Goal: Transaction & Acquisition: Purchase product/service

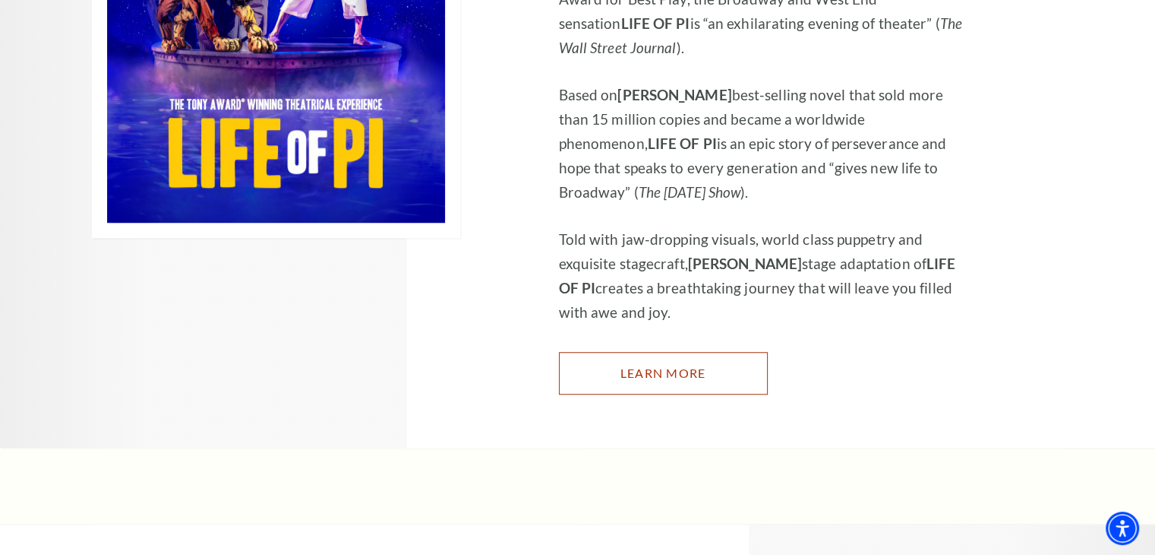
click at [647, 352] on link "Learn More" at bounding box center [663, 373] width 209 height 43
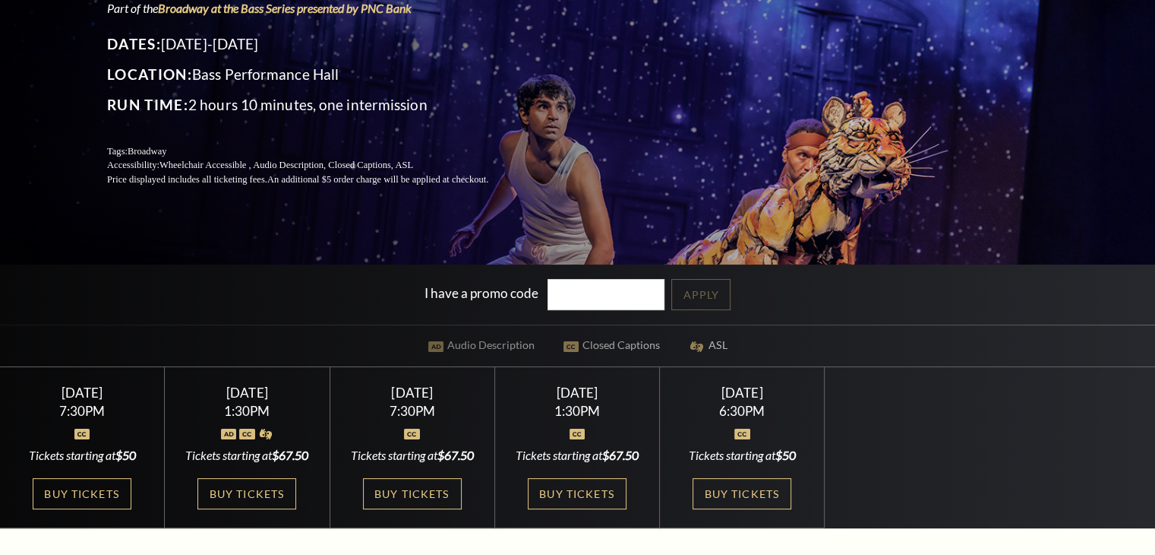
scroll to position [456, 0]
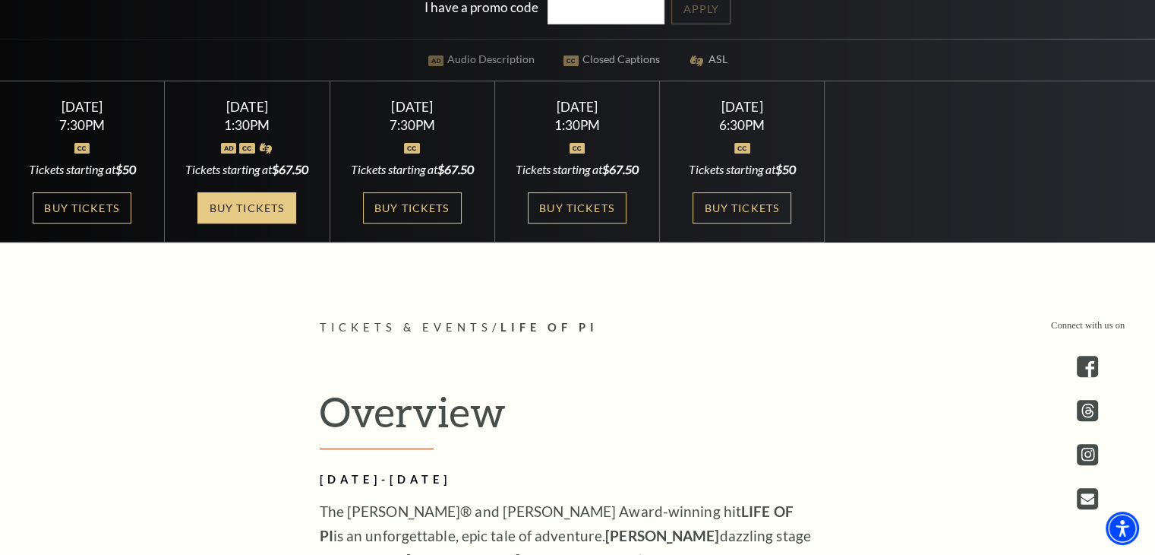
click at [264, 223] on link "Buy Tickets" at bounding box center [247, 207] width 99 height 31
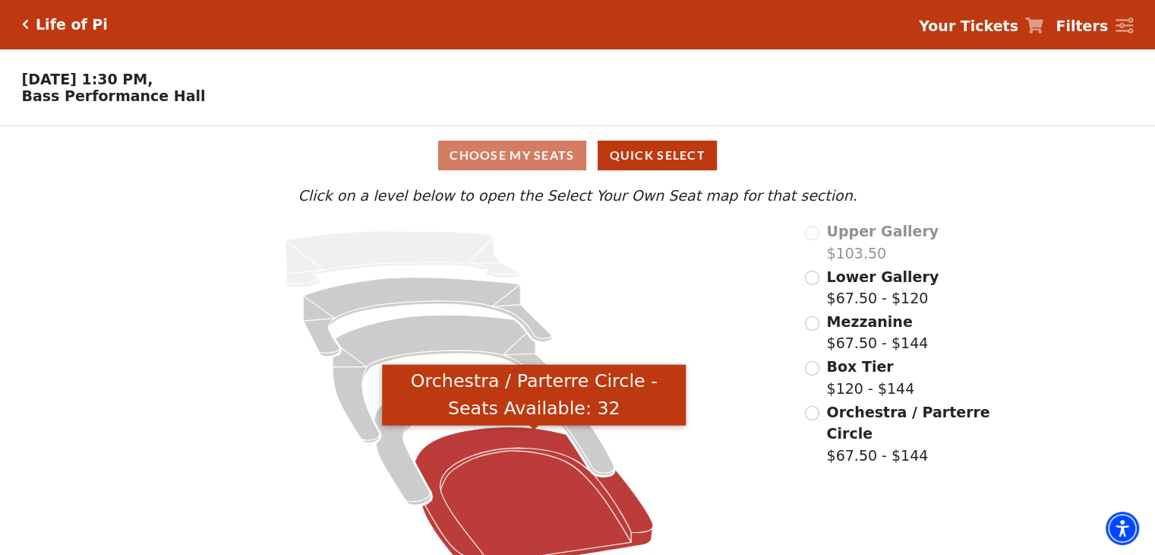
click at [480, 463] on icon "Orchestra / Parterre Circle - Seats Available: 32" at bounding box center [535, 499] width 239 height 144
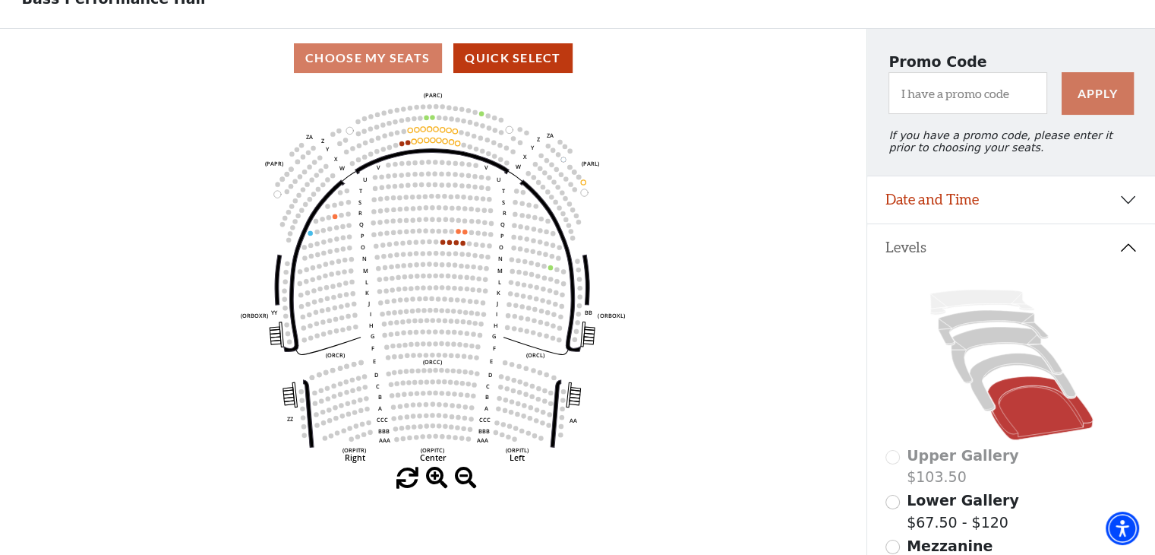
scroll to position [146, 0]
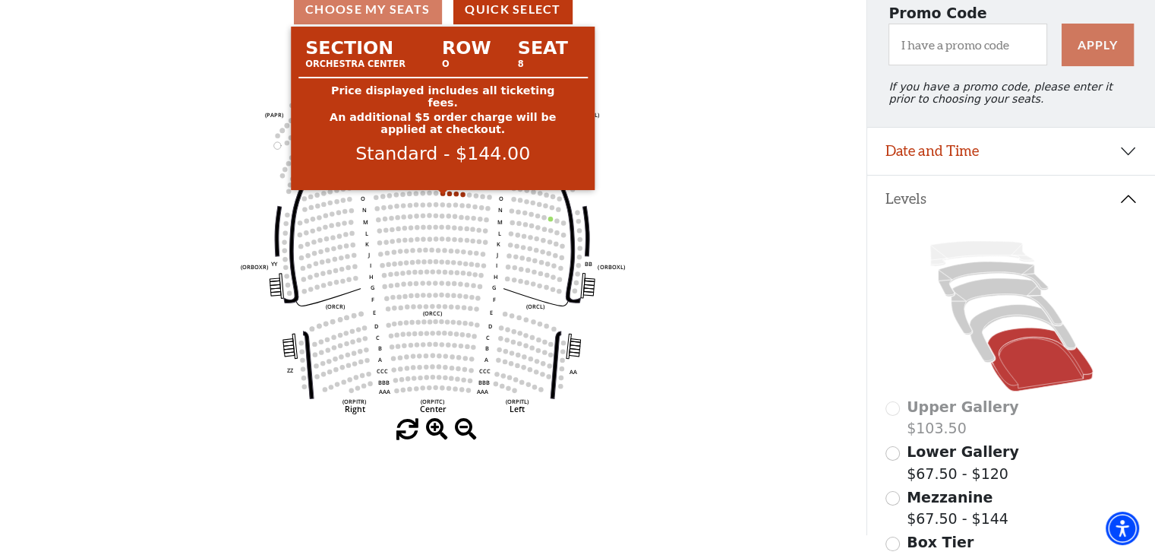
click at [444, 195] on circle at bounding box center [443, 193] width 5 height 5
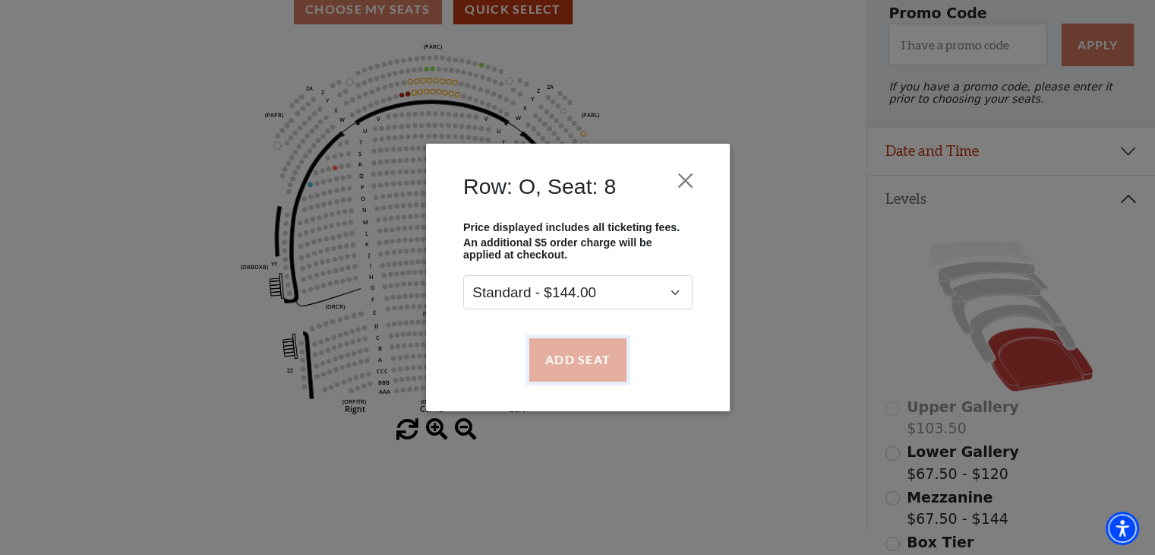
click at [565, 353] on button "Add Seat" at bounding box center [577, 359] width 97 height 43
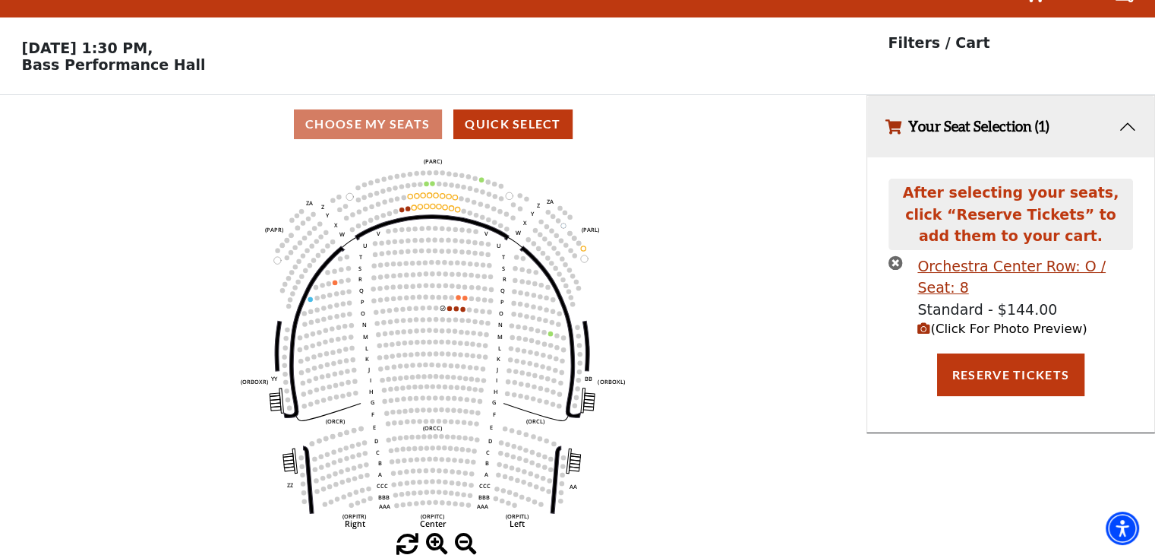
scroll to position [0, 0]
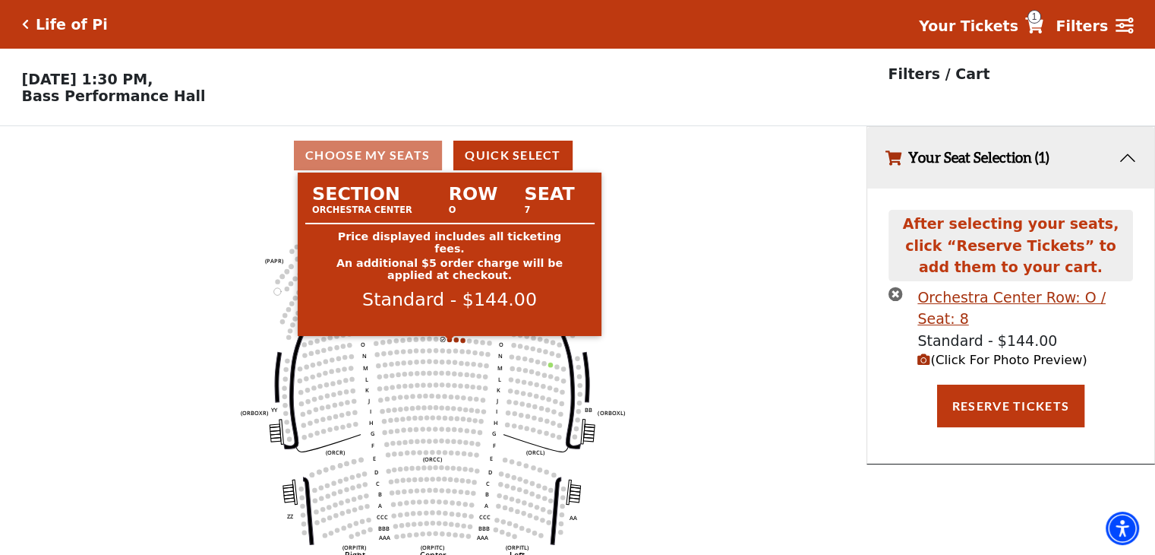
click at [450, 341] on circle at bounding box center [449, 339] width 5 height 5
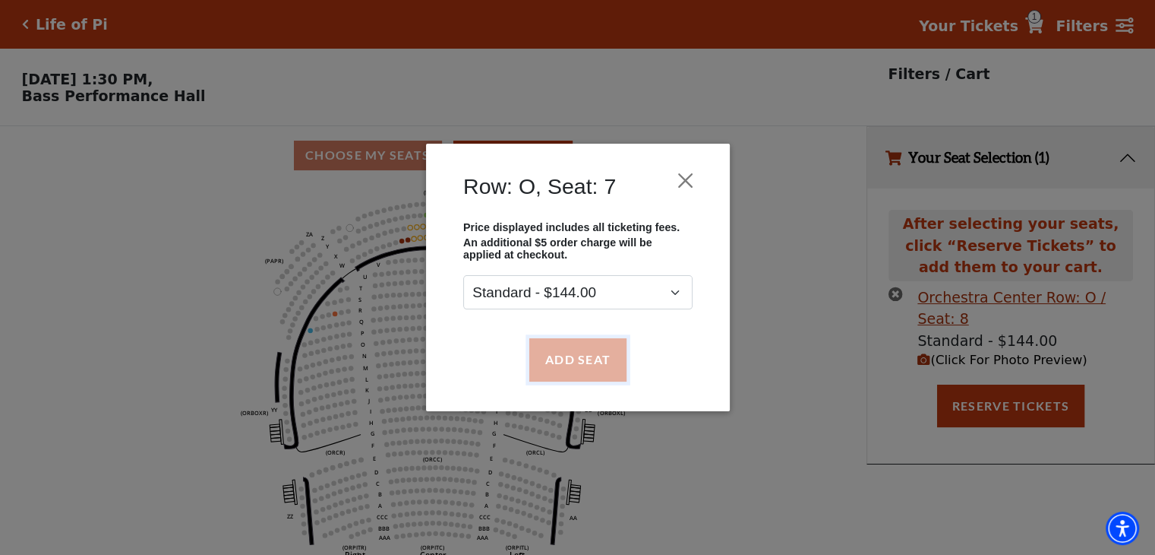
drag, startPoint x: 577, startPoint y: 365, endPoint x: 617, endPoint y: 365, distance: 40.3
click at [577, 365] on button "Add Seat" at bounding box center [577, 359] width 97 height 43
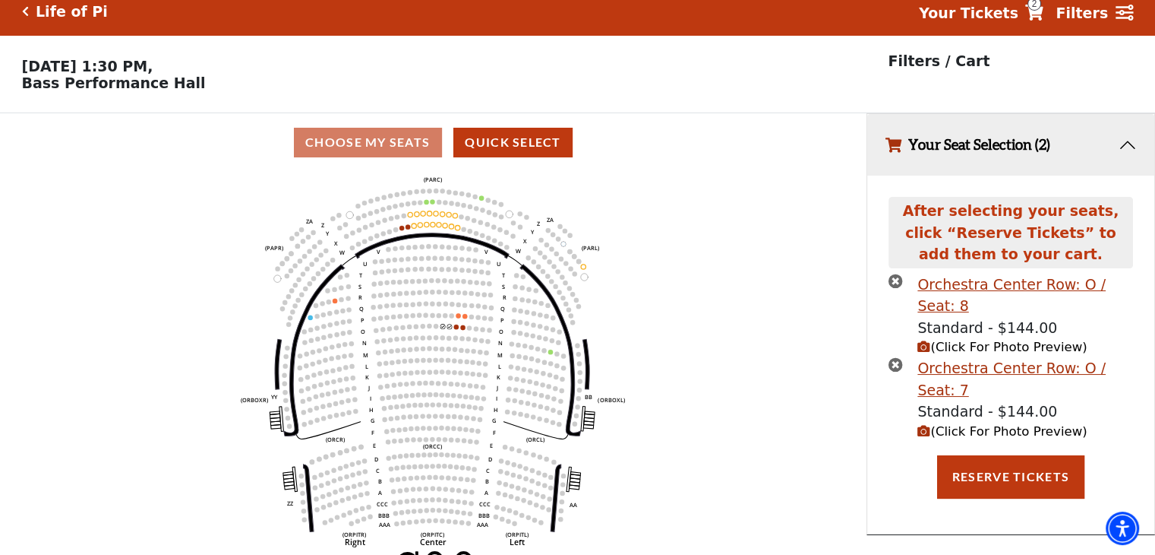
scroll to position [36, 0]
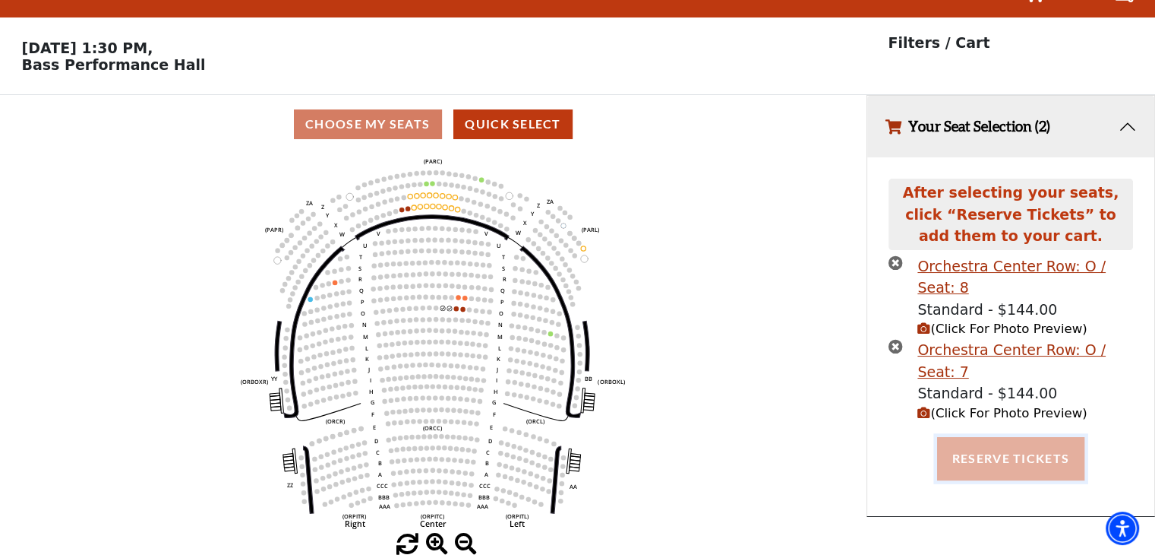
click at [1040, 437] on button "Reserve Tickets" at bounding box center [1010, 458] width 147 height 43
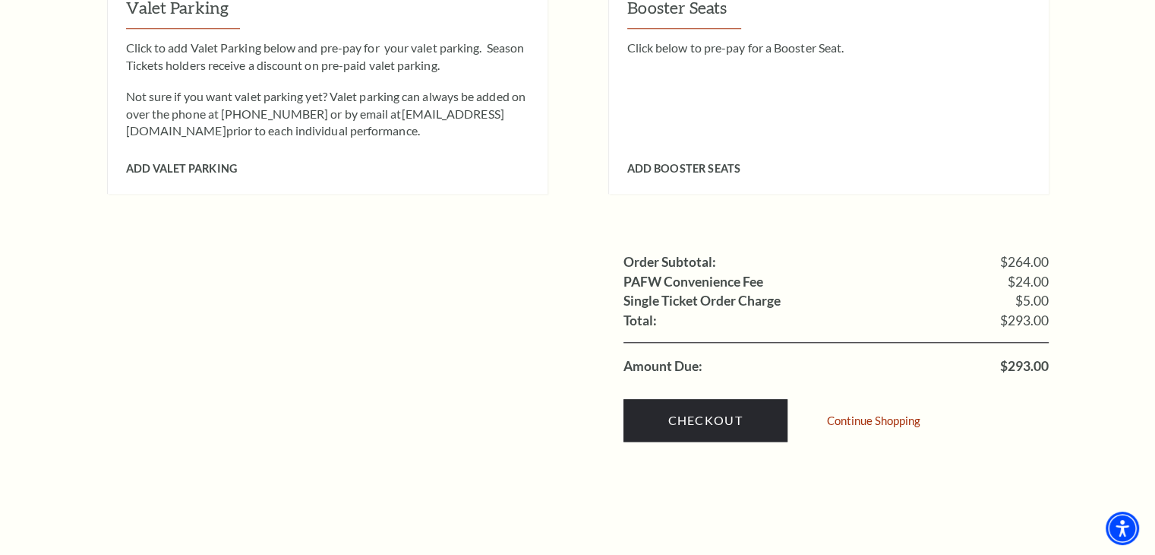
scroll to position [1367, 0]
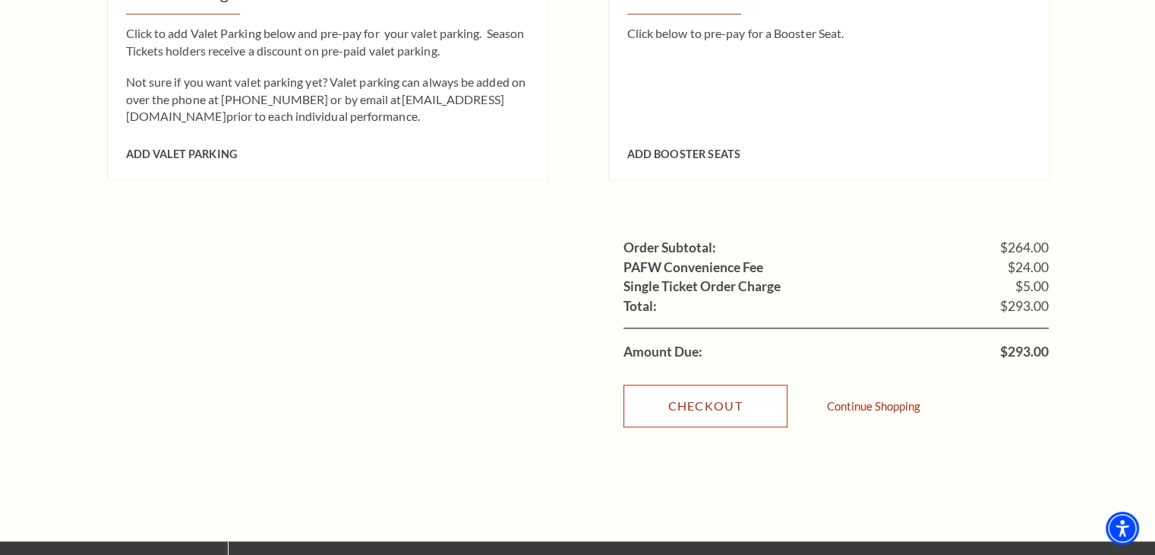
click at [729, 384] on link "Checkout" at bounding box center [706, 405] width 164 height 43
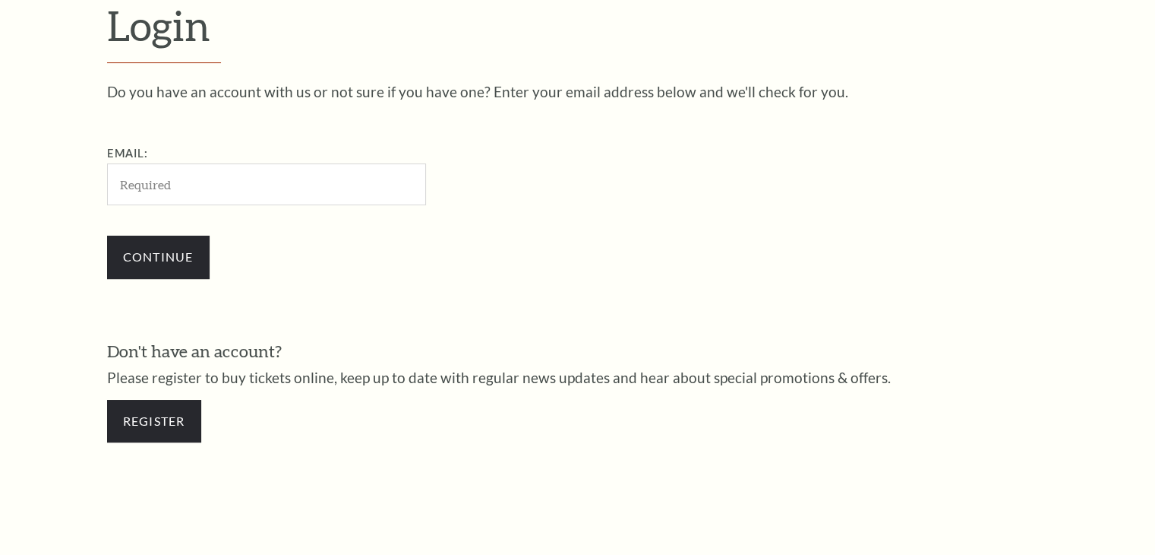
scroll to position [450, 0]
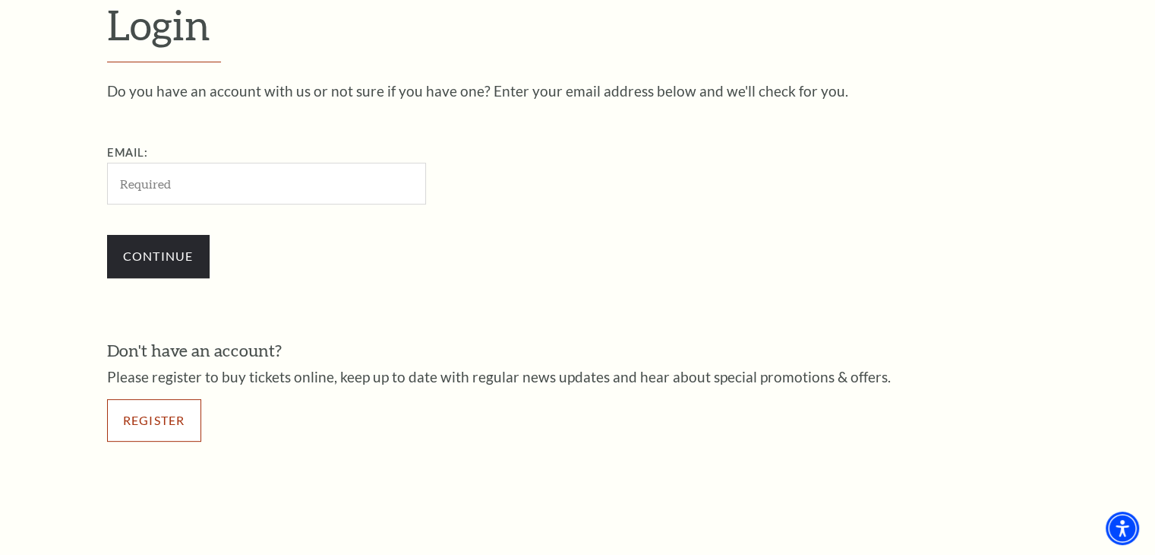
click at [182, 420] on link "Register" at bounding box center [154, 420] width 94 height 43
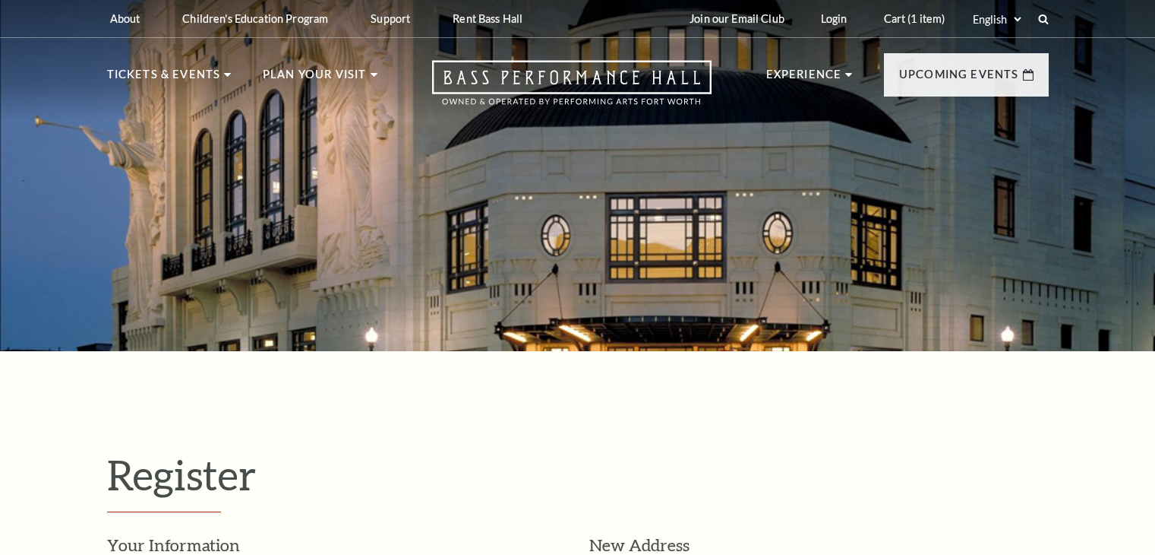
select select "1"
select select "TX"
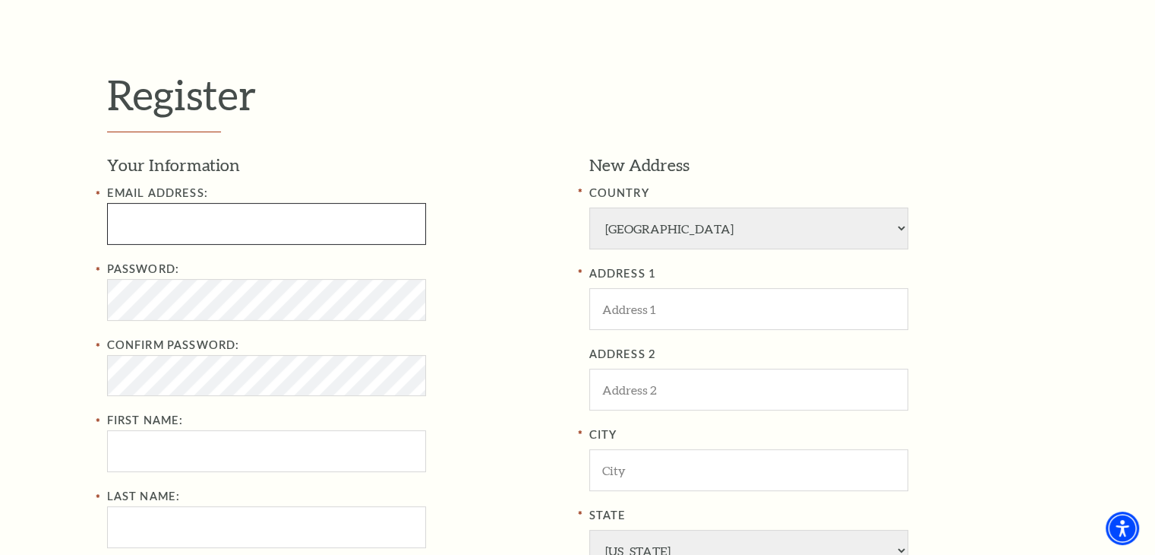
click at [214, 220] on input "Email Address:" at bounding box center [266, 224] width 319 height 42
drag, startPoint x: 142, startPoint y: 229, endPoint x: 195, endPoint y: 272, distance: 68.6
click at [143, 229] on input "Email Address:" at bounding box center [266, 224] width 319 height 42
paste input "maarineamsdenc78@outlook.com"
type input "maarineamsdenc78@outlook.com"
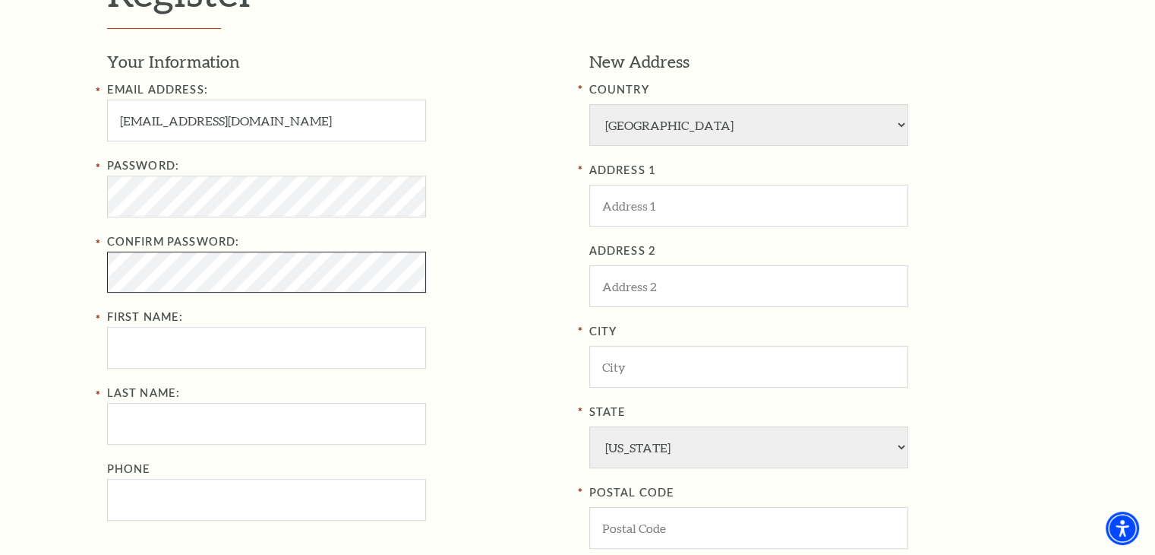
scroll to position [608, 0]
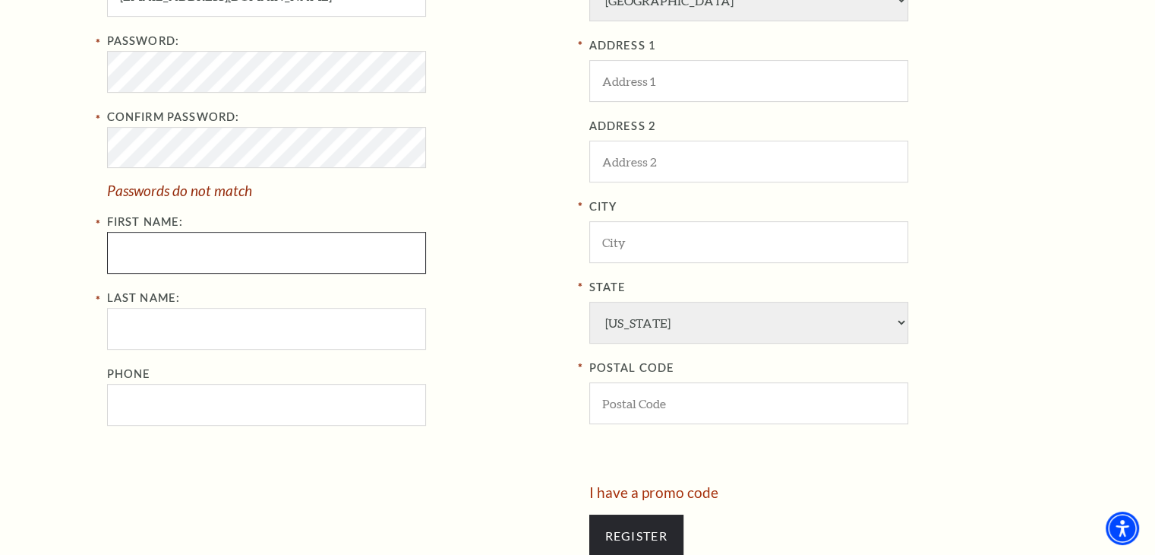
drag, startPoint x: 133, startPoint y: 240, endPoint x: 198, endPoint y: 270, distance: 72.0
click at [134, 240] on input "First Name:" at bounding box center [266, 253] width 319 height 42
paste input "Shawna"
type input "Shawna"
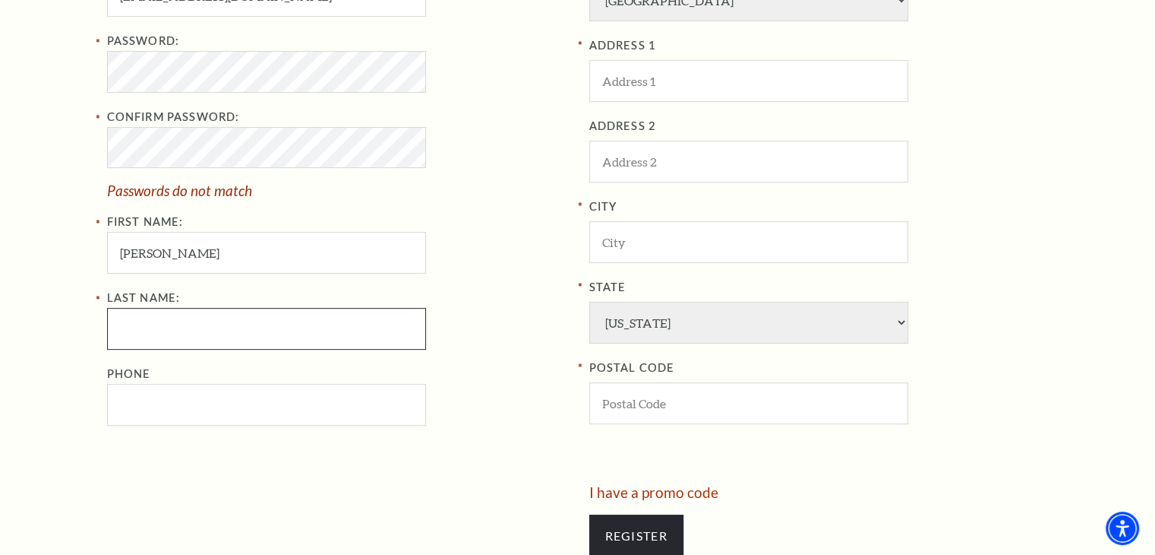
drag, startPoint x: 135, startPoint y: 311, endPoint x: 307, endPoint y: 382, distance: 185.9
click at [137, 311] on input "Last Name:" at bounding box center [266, 329] width 319 height 42
paste input "Mahmood"
type input "Mahmood"
drag, startPoint x: 153, startPoint y: 420, endPoint x: 186, endPoint y: 411, distance: 33.9
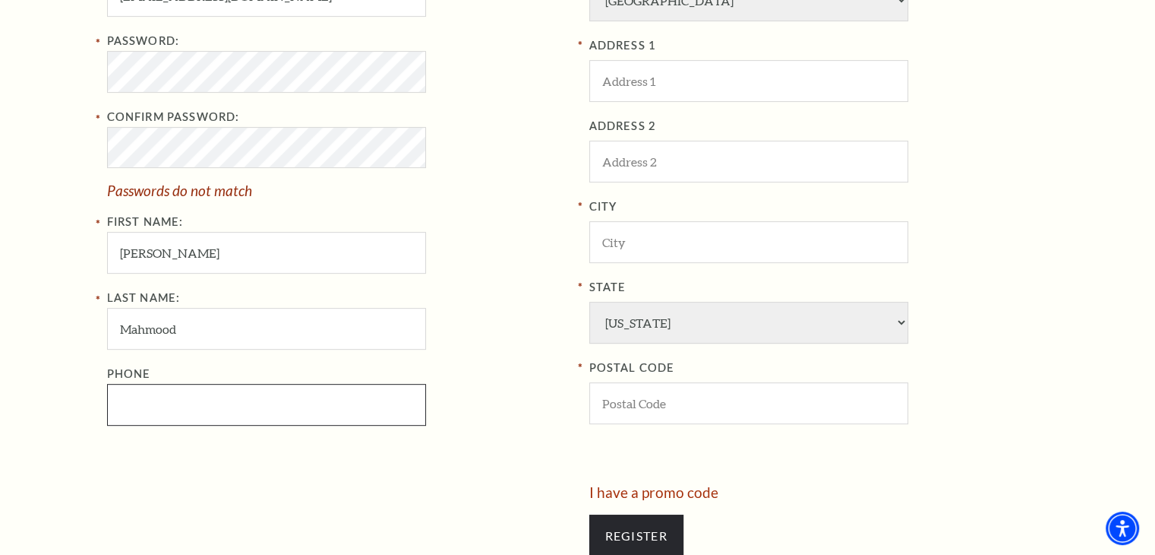
click at [153, 420] on input "Phone" at bounding box center [266, 405] width 319 height 42
paste input "4174027268"
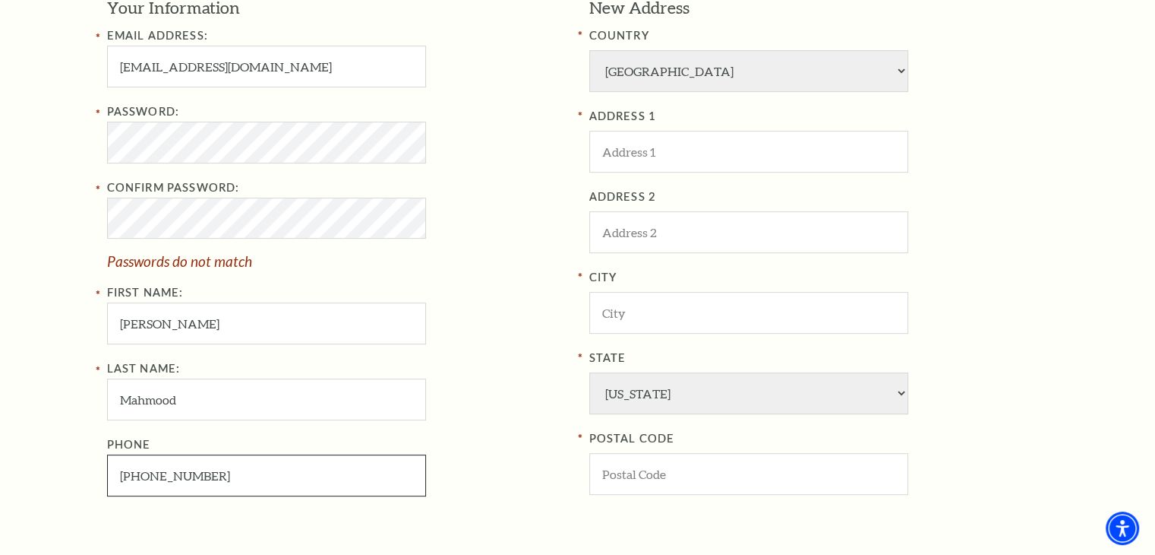
scroll to position [532, 0]
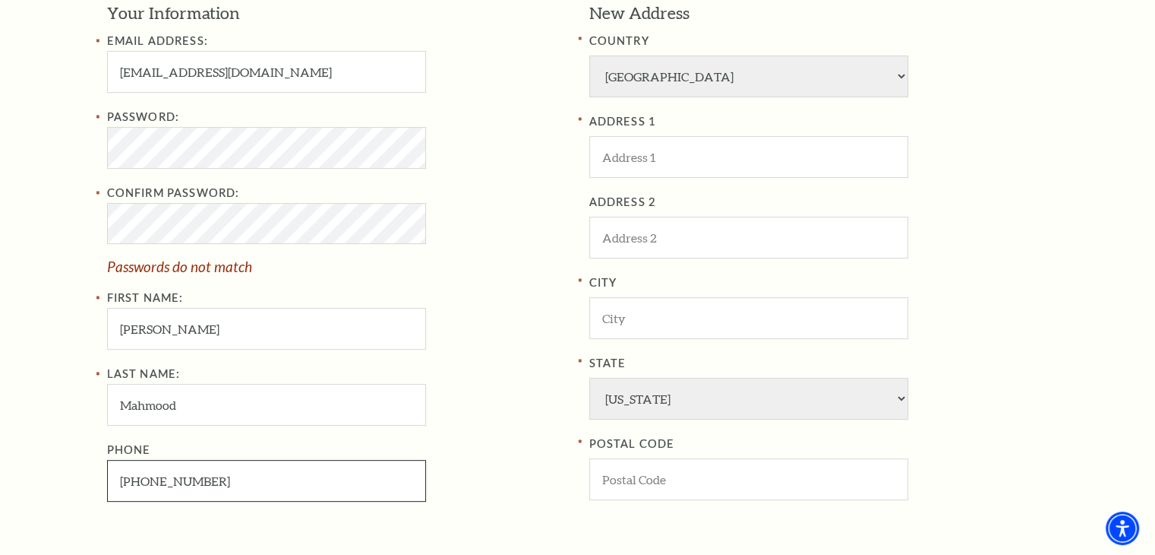
type input "417-402-7268"
click at [115, 304] on div "Password: Confirm Password: Passwords do not match First Name: Shawna" at bounding box center [337, 229] width 460 height 242
click at [782, 151] on input "ADDRESS 1" at bounding box center [748, 157] width 319 height 42
paste input "3200 s lochlomond dr"
type input "3200 s lochlomond dr"
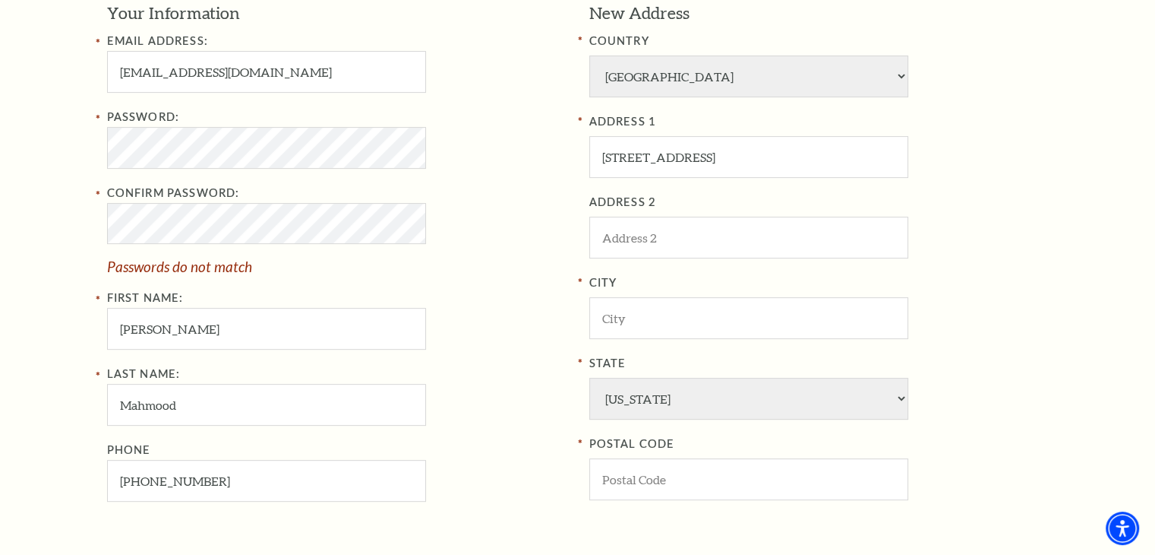
drag, startPoint x: 44, startPoint y: 304, endPoint x: 361, endPoint y: 273, distance: 318.3
click at [46, 304] on div "Register Your Information Email Address: maarineamsdenc78@outlook.com Password:…" at bounding box center [577, 283] width 1155 height 928
click at [672, 314] on input "City" at bounding box center [748, 318] width 319 height 42
paste input "Springfield"
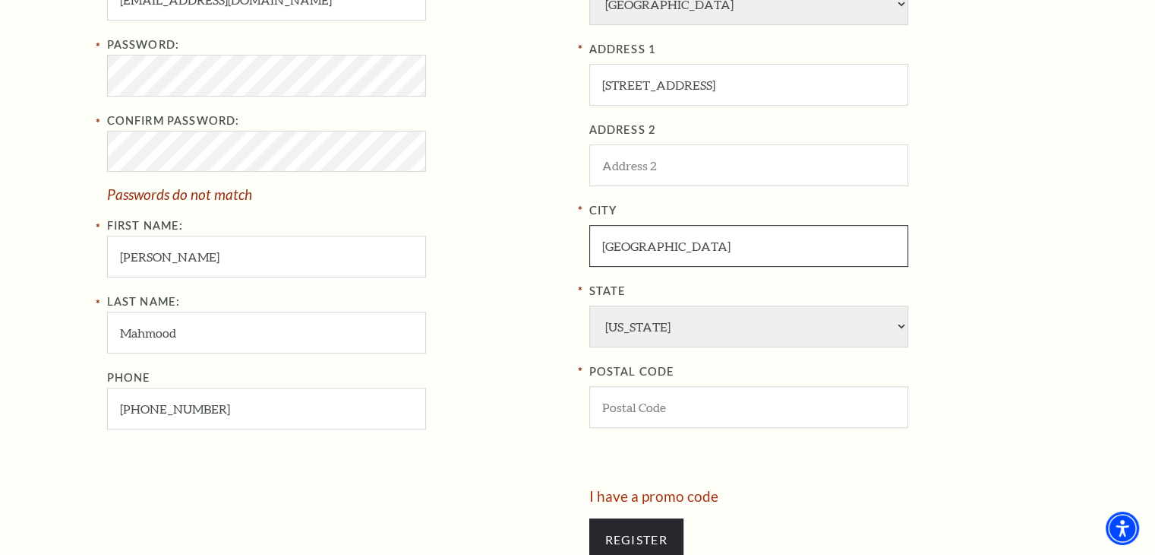
scroll to position [608, 0]
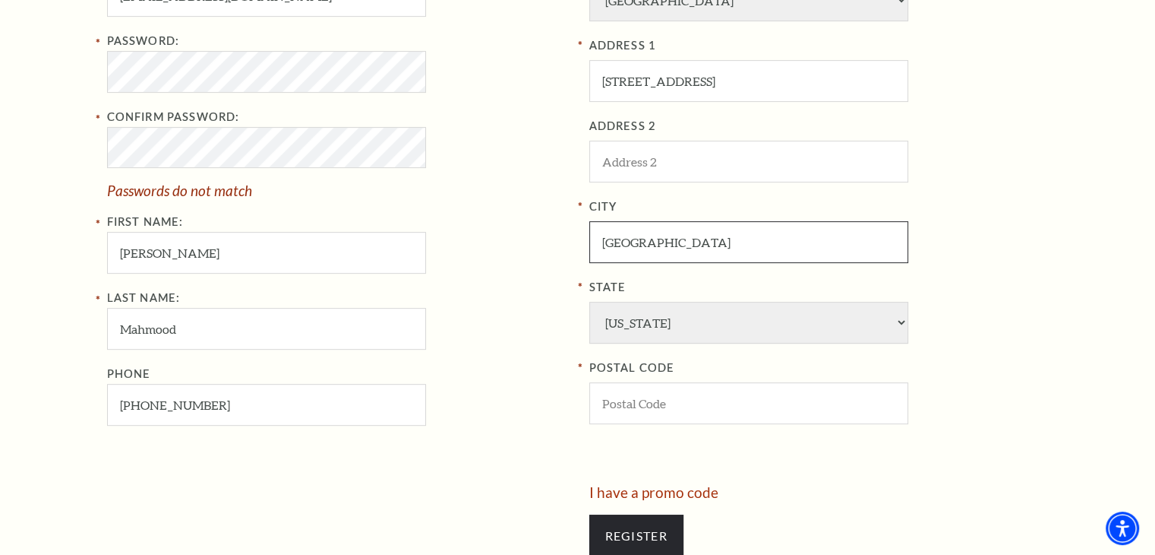
type input "Springfield"
click at [87, 469] on div "Register Your Information Email Address: maarineamsdenc78@outlook.com Password:…" at bounding box center [577, 207] width 1155 height 928
click at [729, 397] on input "POSTAL CODE" at bounding box center [748, 403] width 319 height 42
paste input "65804"
type input "65804"
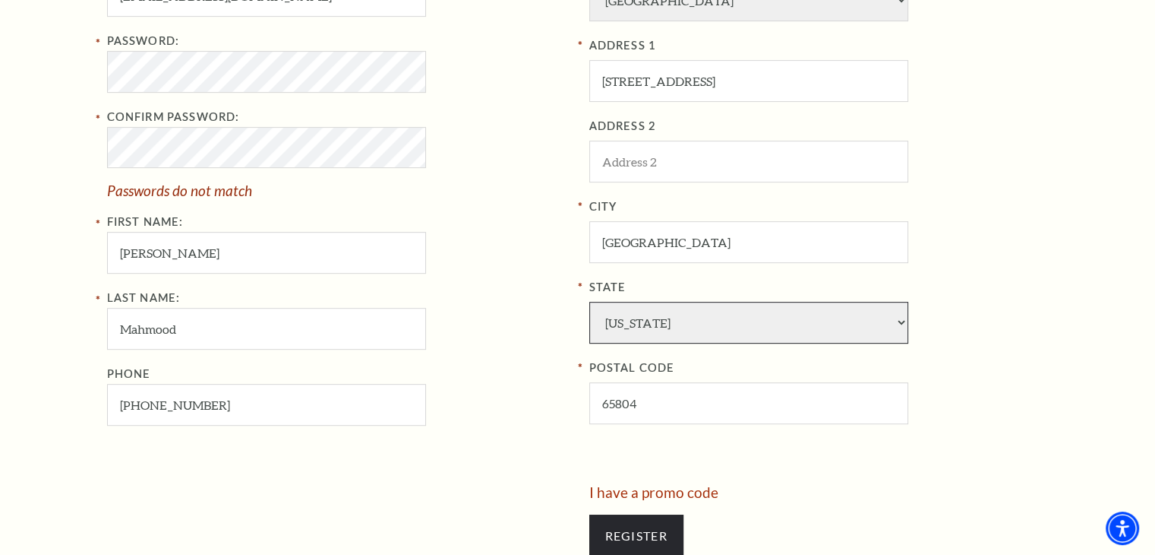
drag, startPoint x: 691, startPoint y: 323, endPoint x: 684, endPoint y: 301, distance: 22.9
click at [690, 321] on select "Alabama Alaska American Embassy American Embassy American Samoa Arizona Arkansa…" at bounding box center [748, 323] width 319 height 42
select select "MO"
click at [589, 302] on select "Alabama Alaska American Embassy American Embassy American Samoa Arizona Arkansa…" at bounding box center [748, 323] width 319 height 42
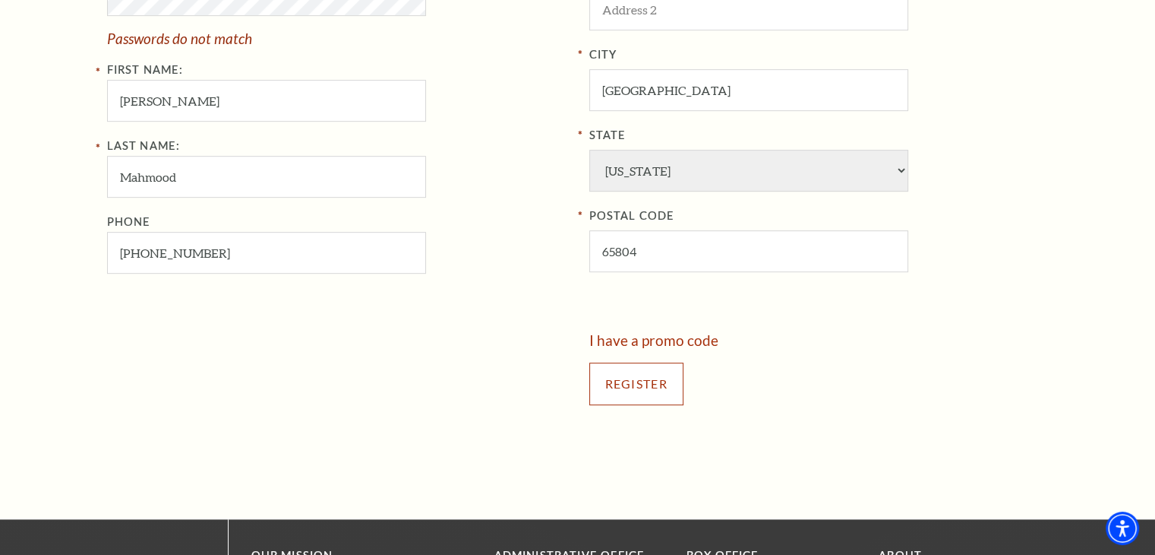
click at [636, 375] on input "Register" at bounding box center [636, 383] width 94 height 43
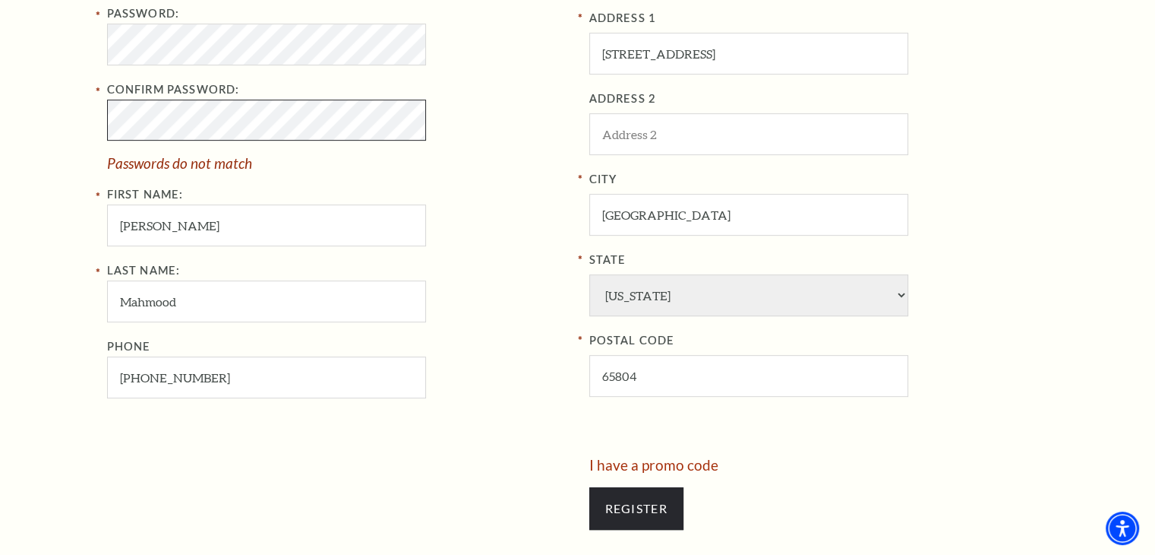
click at [13, 1] on div "Register Your Information Email Address: maarineamsdenc78@outlook.com Password:…" at bounding box center [577, 180] width 1155 height 928
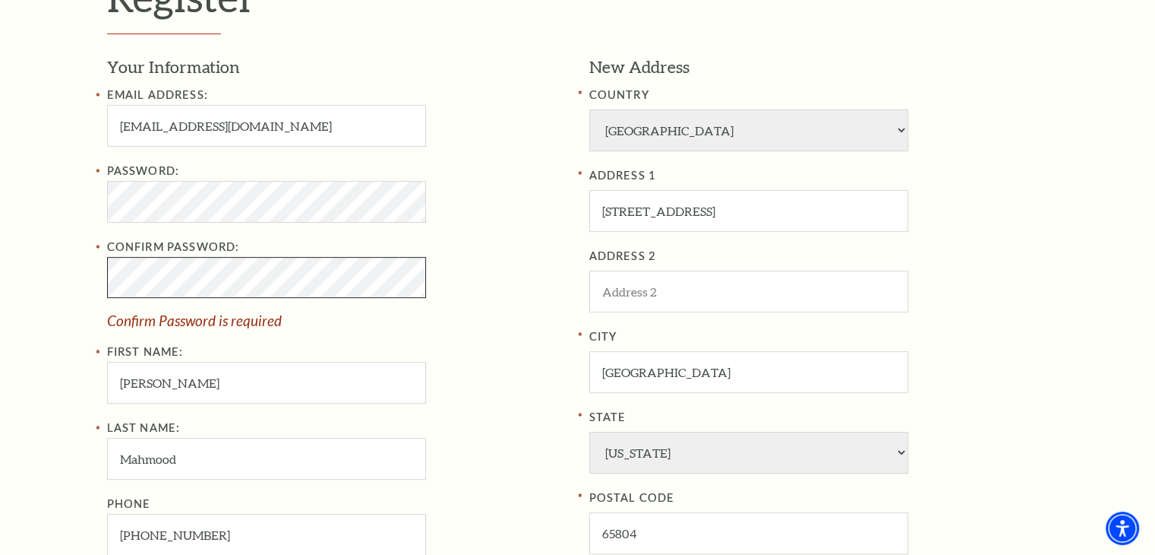
scroll to position [462, 0]
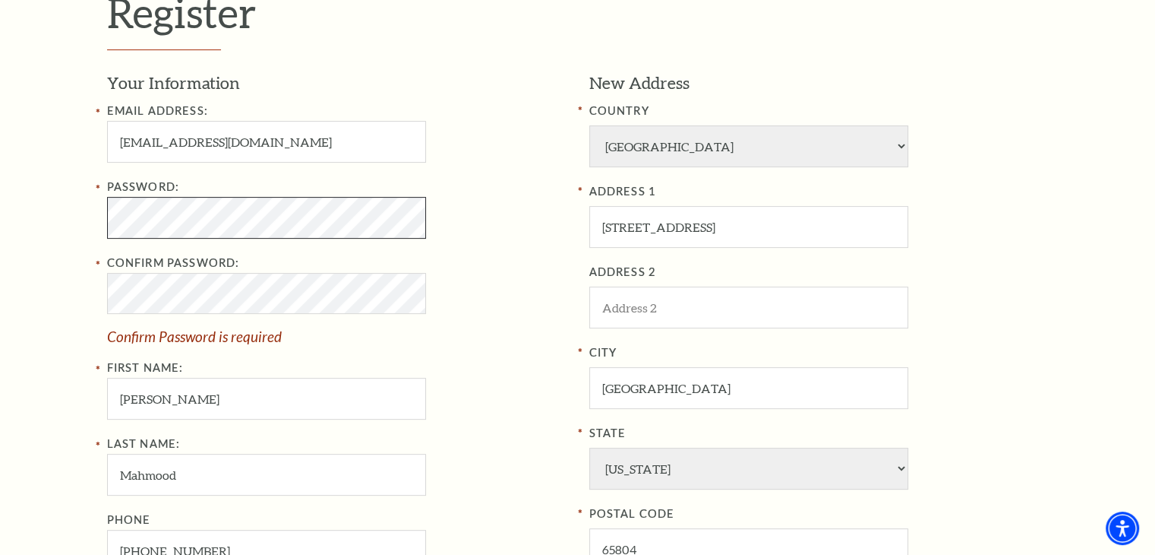
click at [71, 213] on div "Register Your Information Email Address: maarineamsdenc78@outlook.com Password:…" at bounding box center [577, 353] width 1155 height 928
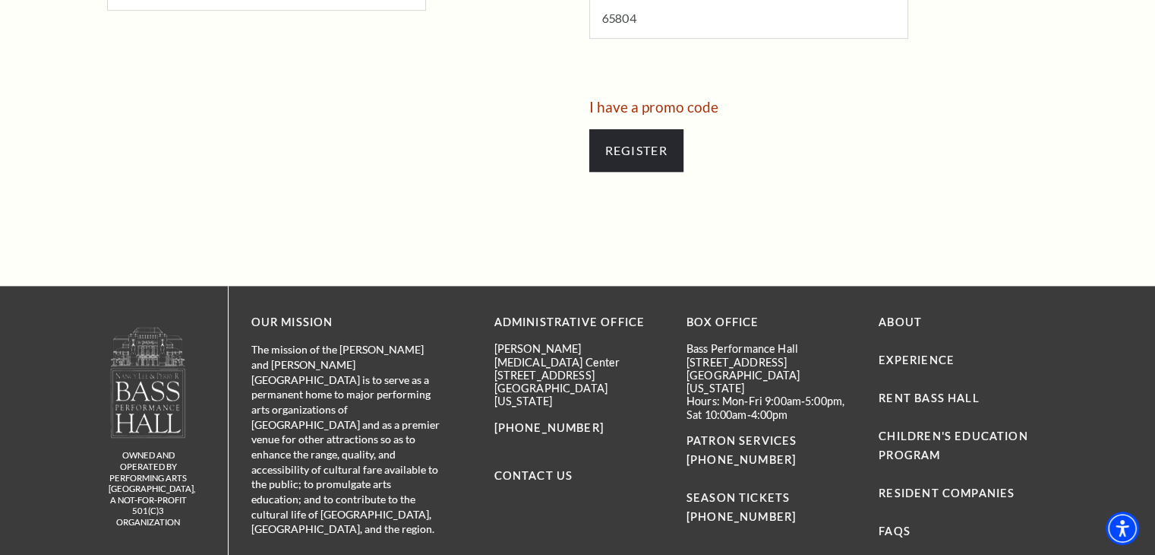
scroll to position [994, 0]
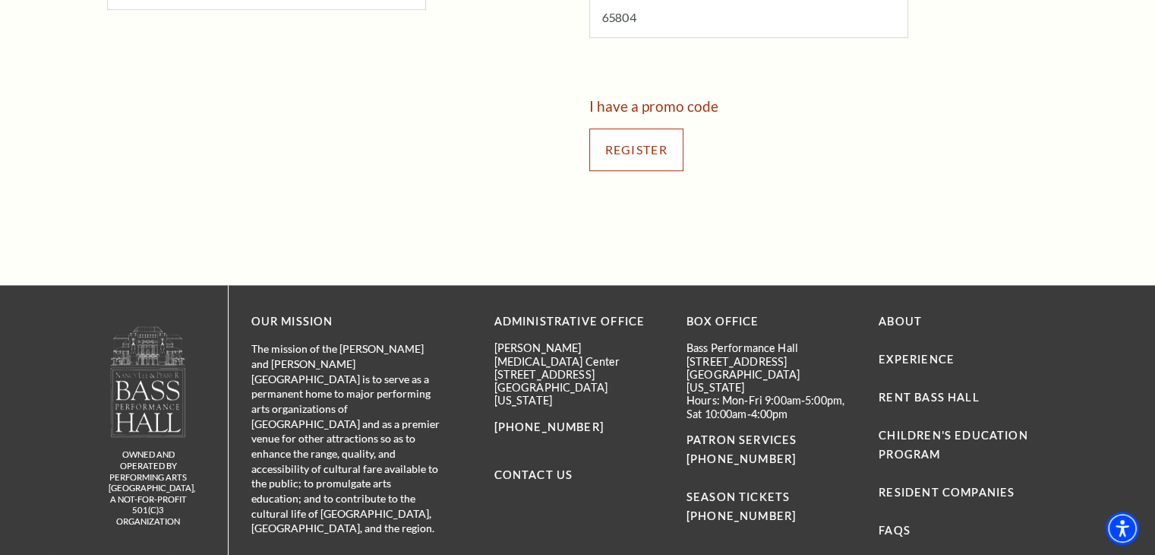
click at [621, 140] on input "Register" at bounding box center [636, 149] width 94 height 43
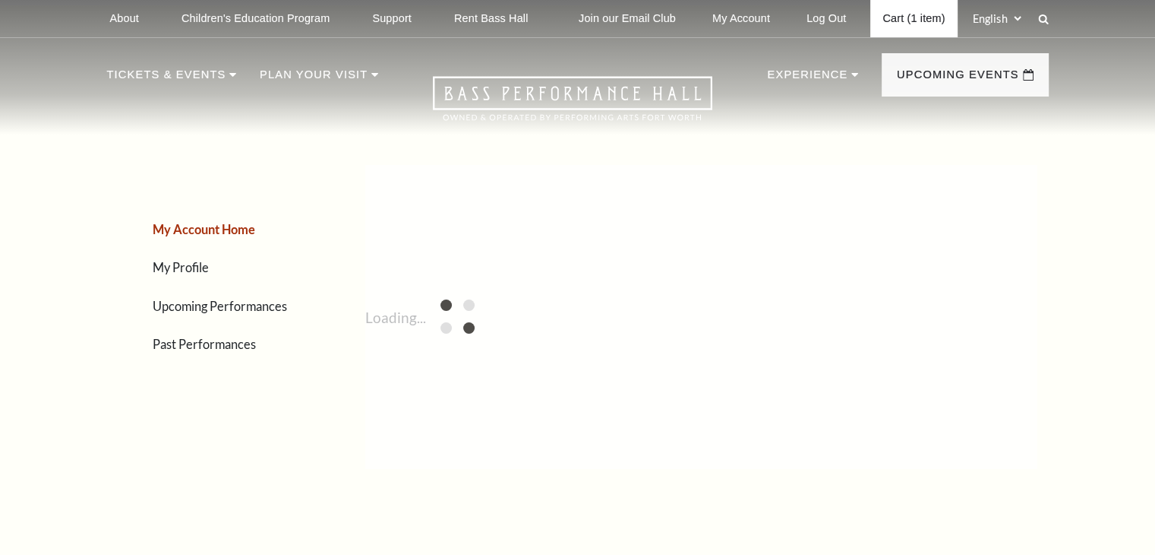
click at [902, 19] on link "Cart (1 item)" at bounding box center [914, 18] width 87 height 37
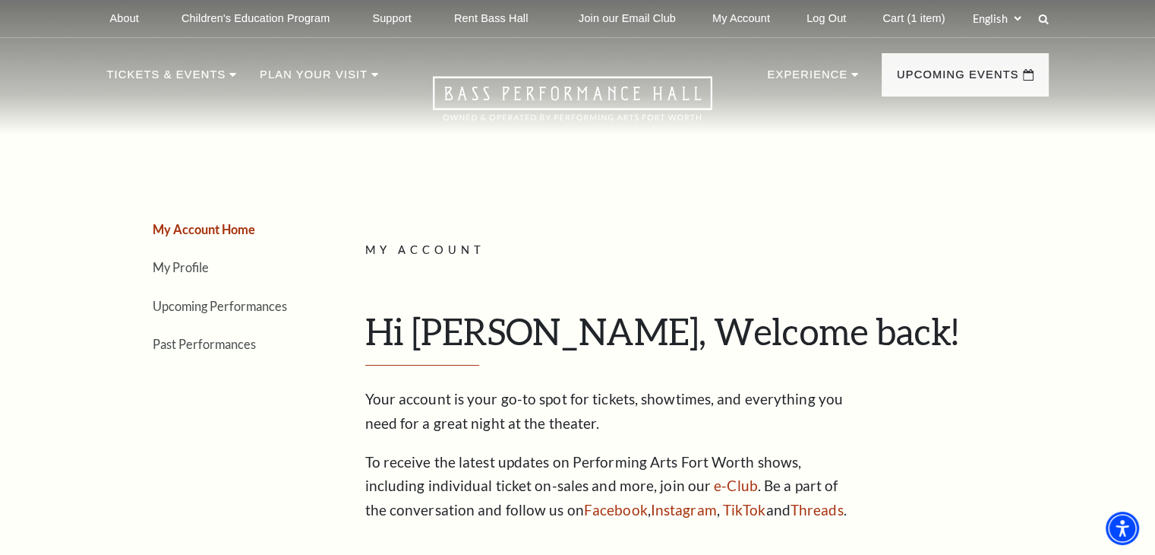
scroll to position [4, 0]
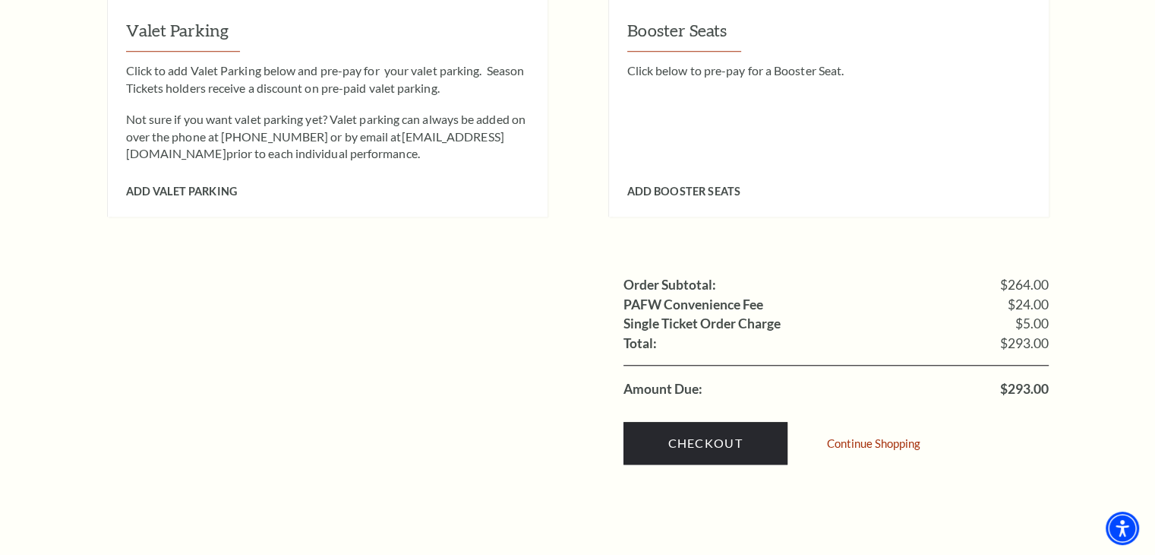
scroll to position [1367, 0]
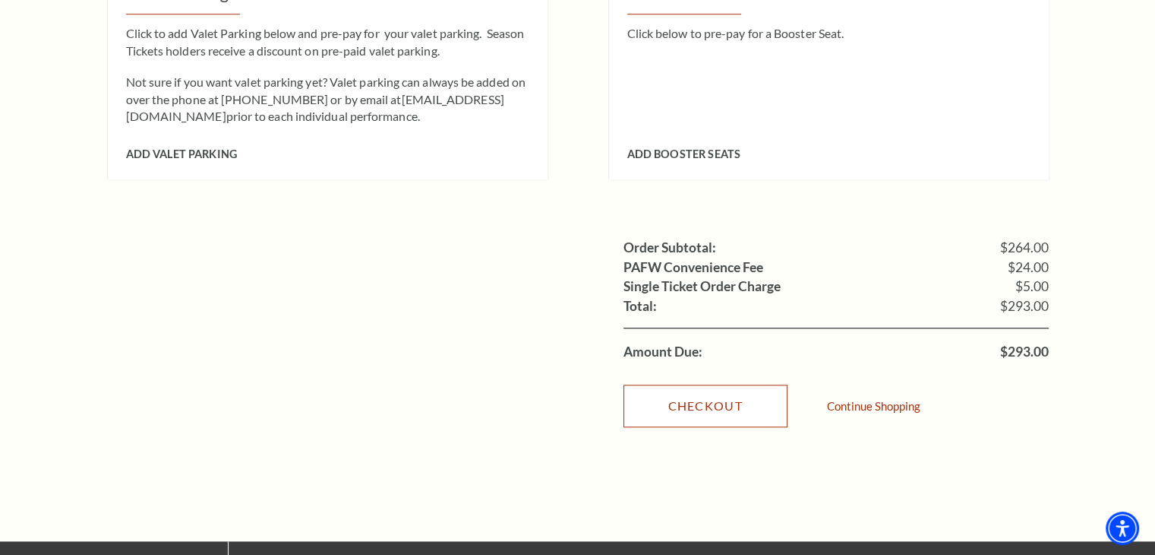
click at [693, 396] on link "Checkout" at bounding box center [706, 405] width 164 height 43
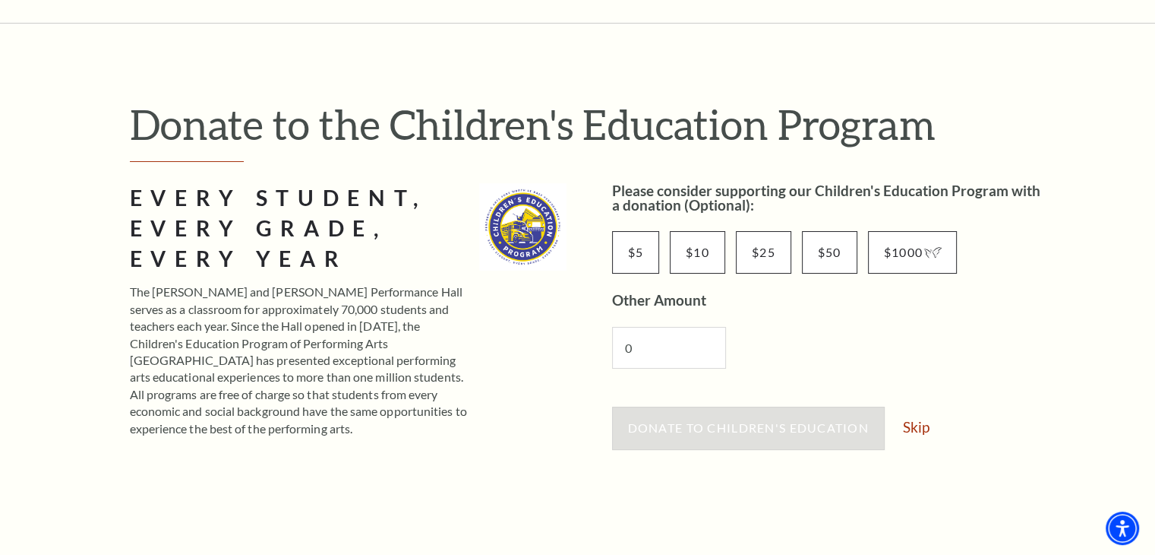
scroll to position [304, 0]
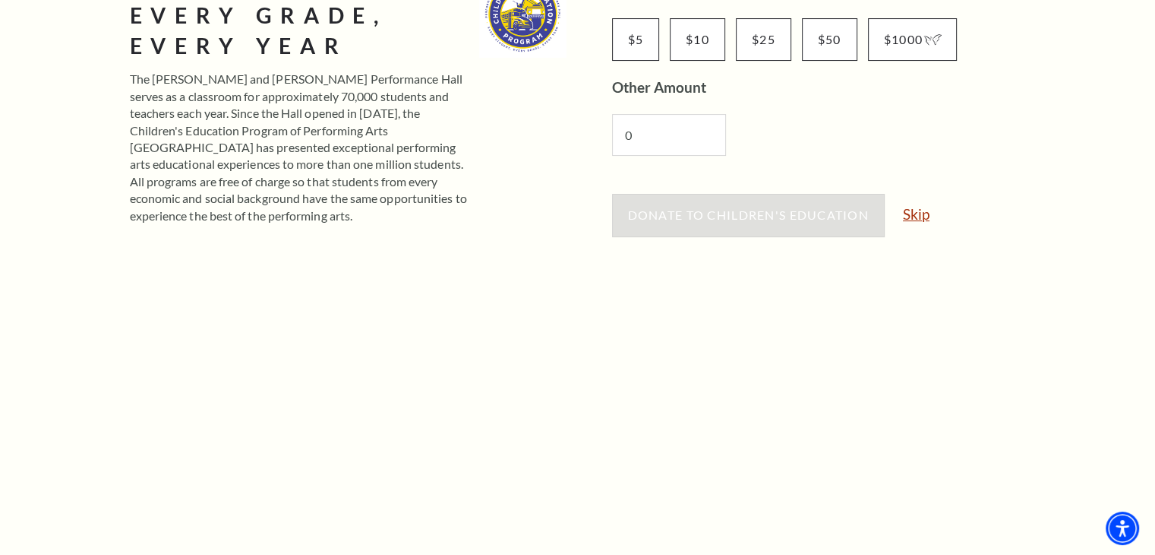
click at [915, 212] on link "Skip" at bounding box center [916, 214] width 27 height 14
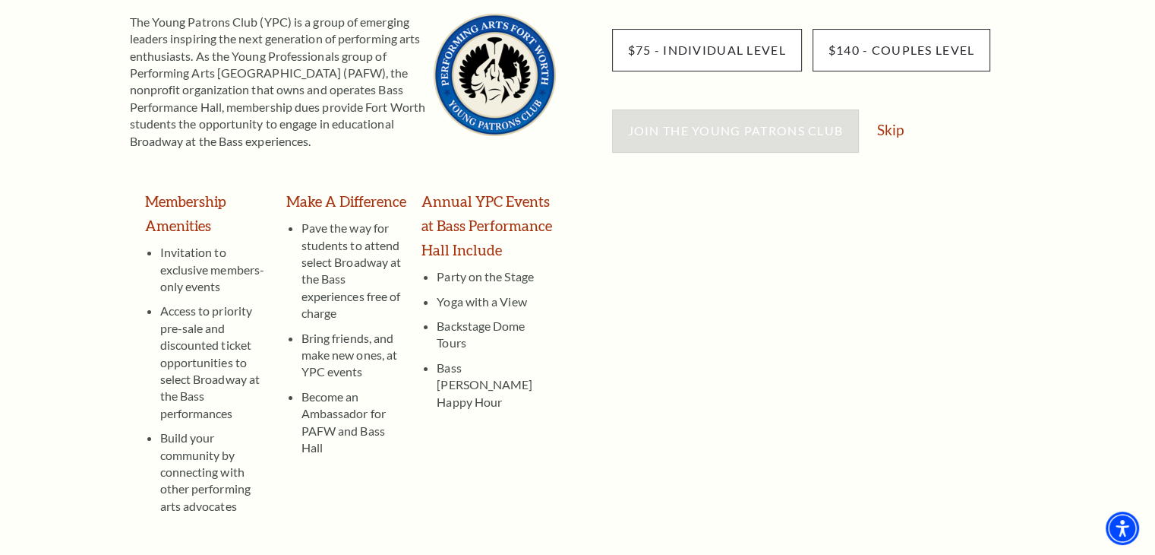
scroll to position [228, 0]
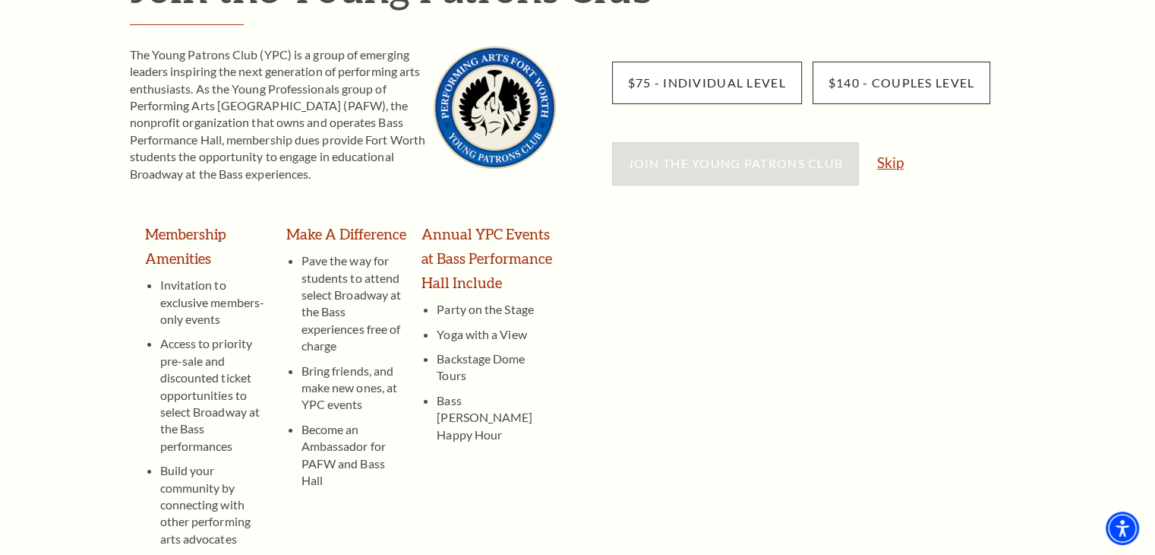
click at [886, 163] on link "Skip" at bounding box center [890, 162] width 27 height 14
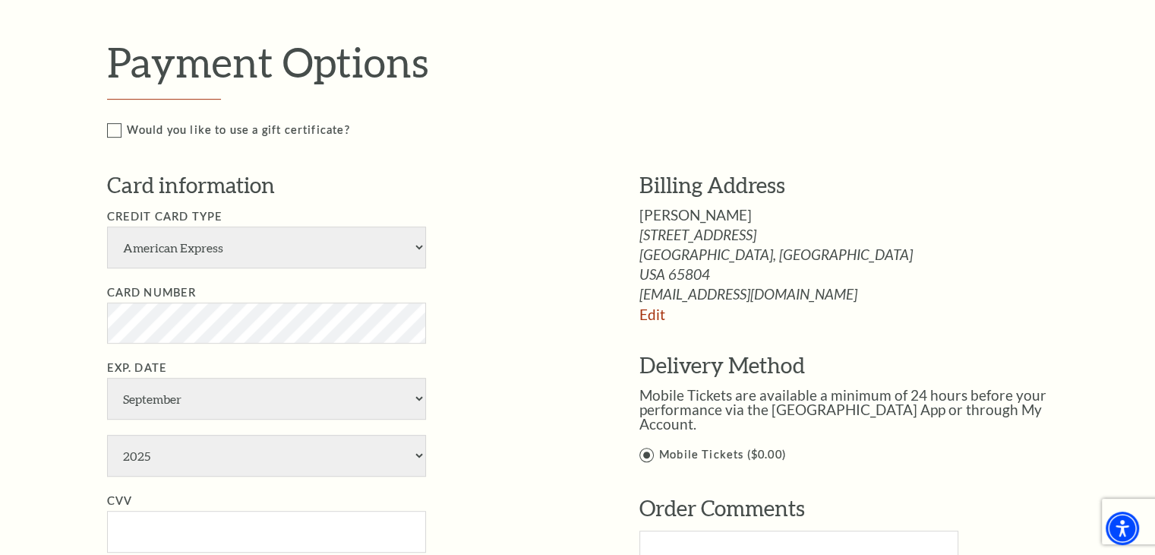
scroll to position [684, 0]
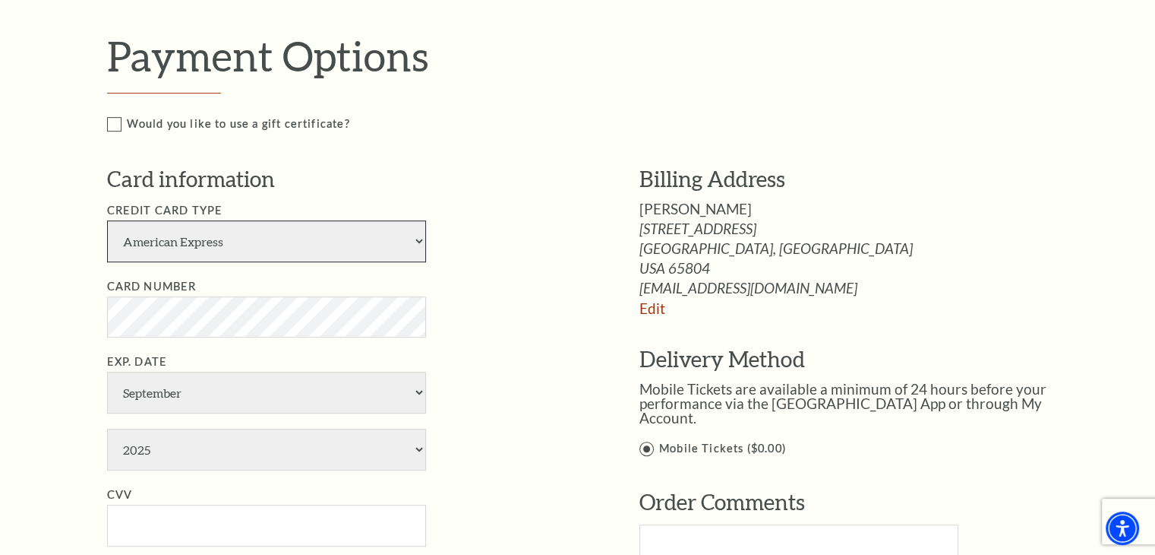
click at [283, 245] on select "American Express Visa Master Card Discover" at bounding box center [266, 241] width 319 height 42
select select "24"
click at [107, 220] on select "American Express Visa Master Card Discover" at bounding box center [266, 241] width 319 height 42
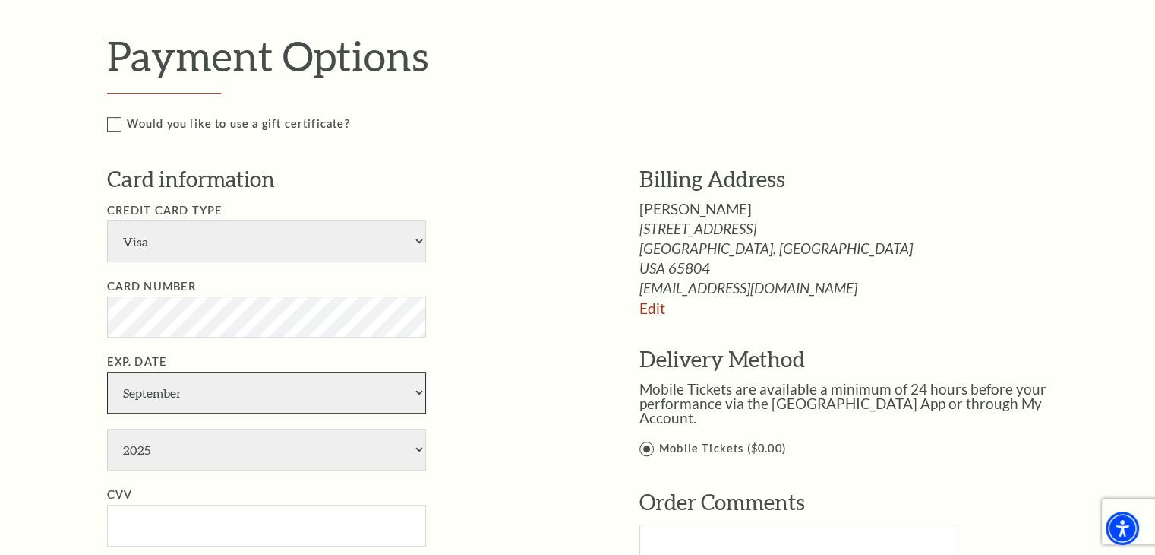
drag, startPoint x: 183, startPoint y: 383, endPoint x: 201, endPoint y: 388, distance: 18.3
click at [183, 383] on select "January February March April May June July August September October November De…" at bounding box center [266, 392] width 319 height 42
select select "4"
click at [107, 371] on select "January February March April May June July August September October November De…" at bounding box center [266, 392] width 319 height 42
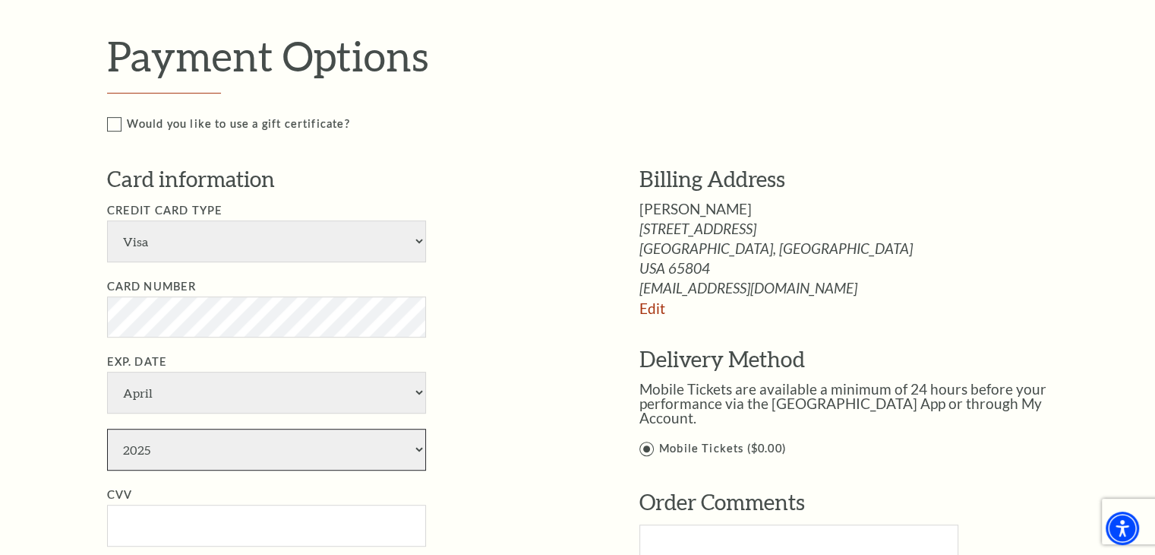
click at [167, 465] on select "2025 2026 2027 2028 2029 2030 2031 2032 2033 2034" at bounding box center [266, 449] width 319 height 42
select select "2028"
click at [107, 428] on select "2025 2026 2027 2028 2029 2030 2031 2032 2033 2034" at bounding box center [266, 449] width 319 height 42
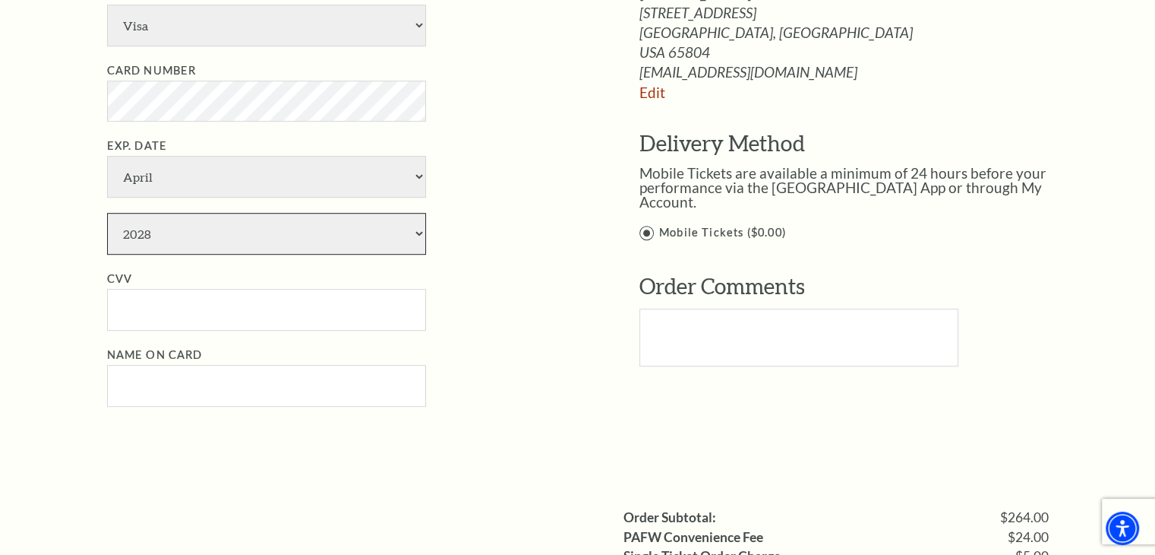
scroll to position [912, 0]
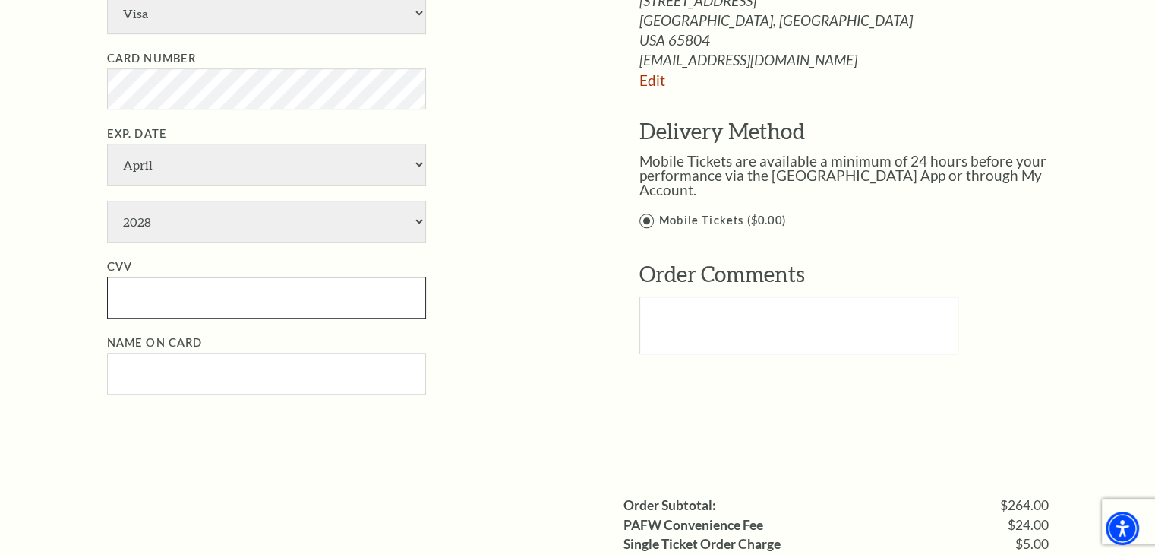
click at [143, 295] on input "CVV" at bounding box center [266, 298] width 319 height 42
type input "798"
click at [122, 373] on input "Name on Card" at bounding box center [266, 373] width 319 height 42
paste input "Shawna Mahmood"
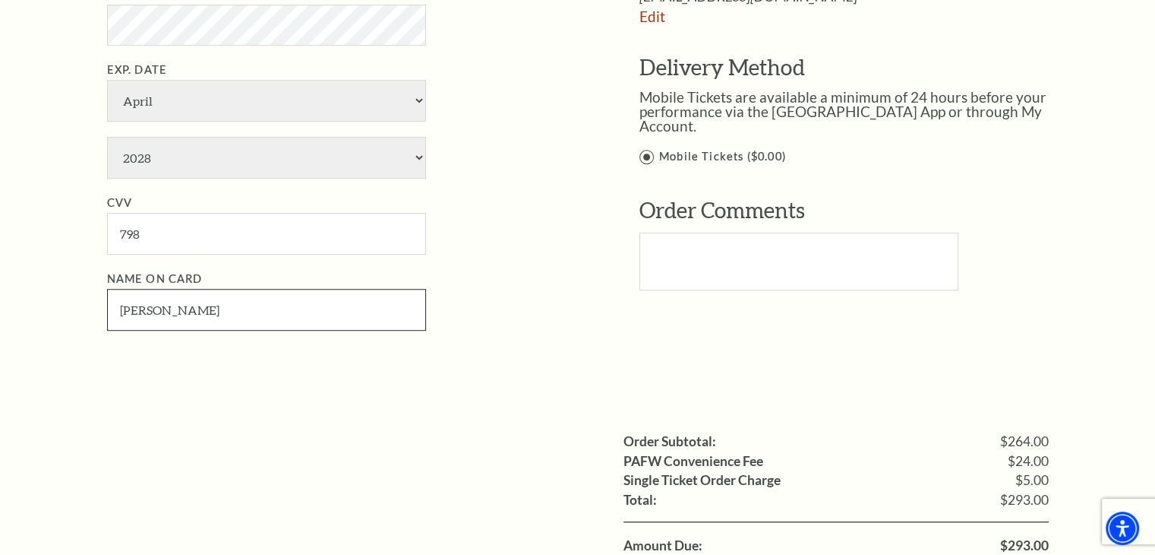
scroll to position [1215, 0]
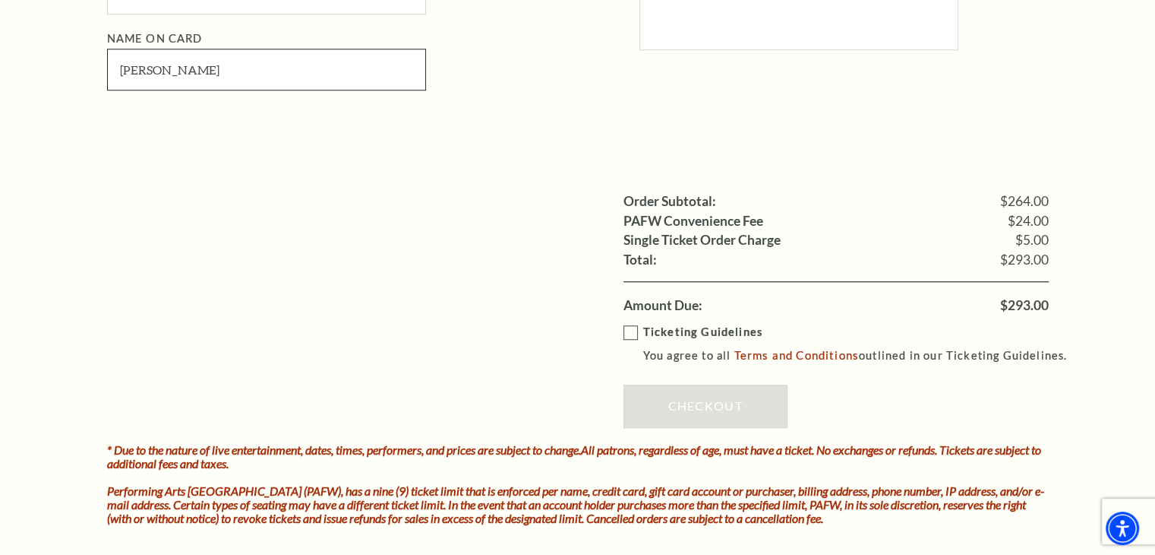
type input "Shawna Mahmood"
drag, startPoint x: 624, startPoint y: 333, endPoint x: 636, endPoint y: 343, distance: 15.2
click at [626, 333] on label "Ticketing Guidelines You agree to all Terms and Conditions outlined in our Tick…" at bounding box center [853, 344] width 458 height 42
click at [0, 0] on input "Ticketing Guidelines You agree to all Terms and Conditions outlined in our Tick…" at bounding box center [0, 0] width 0 height 0
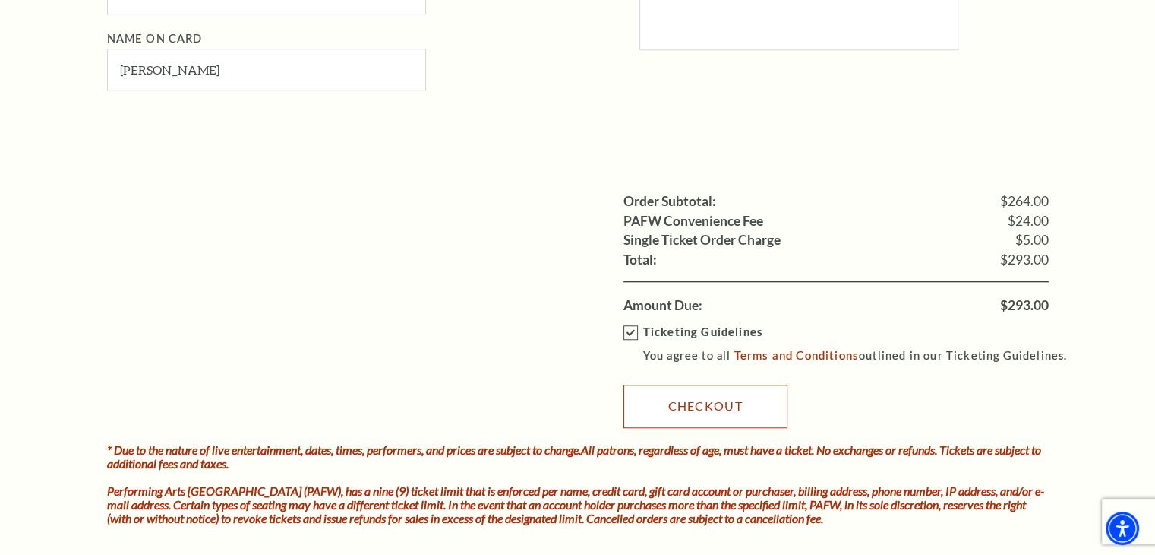
click at [709, 411] on link "Checkout" at bounding box center [706, 405] width 164 height 43
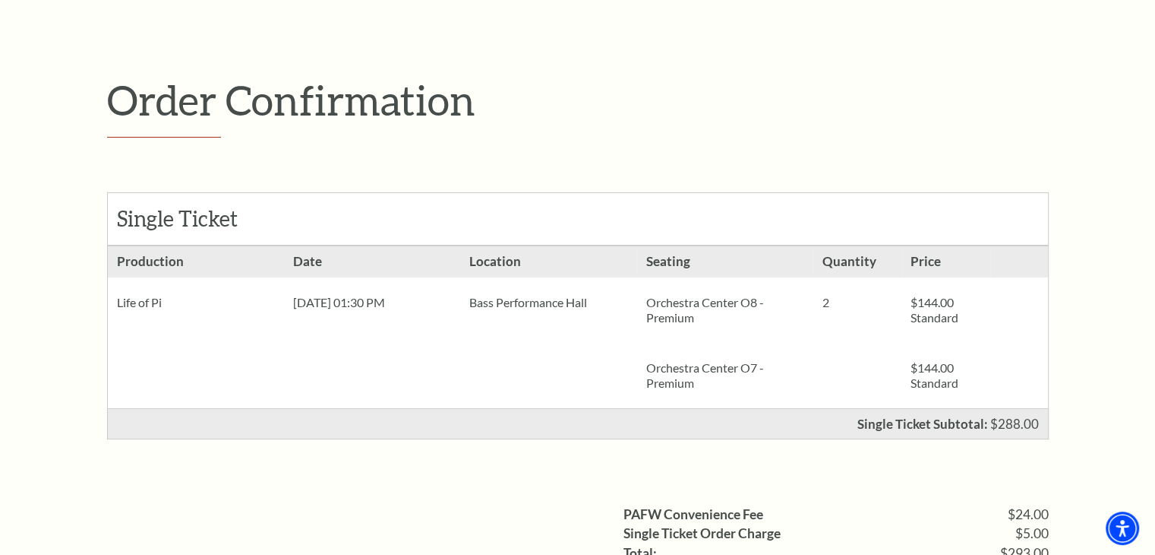
scroll to position [152, 0]
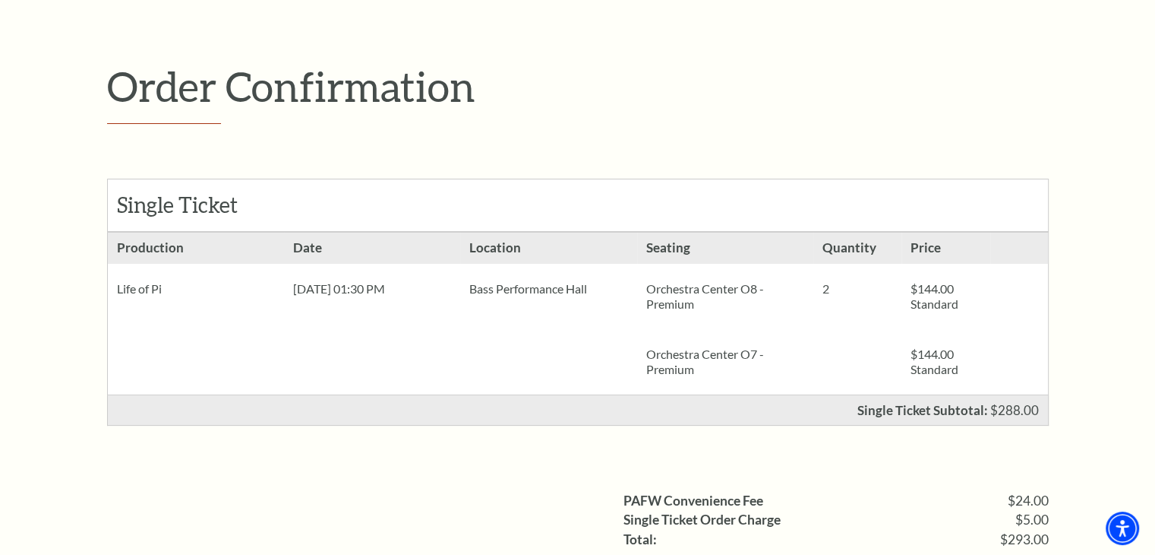
drag, startPoint x: 110, startPoint y: 292, endPoint x: 713, endPoint y: 305, distance: 602.5
click at [713, 305] on ul "Production Life of Pi Date [DATE] 01:30 PM Location 2" at bounding box center [578, 313] width 940 height 162
copy ul "Life of Pi Date [DATE] 01:30 PM Location [GEOGRAPHIC_DATA] Seating Orchestra Ce…"
click at [58, 349] on div "Order Confirmation Single Ticket Production 2 $144.00 Standard $144.00" at bounding box center [577, 368] width 1155 height 811
drag, startPoint x: 0, startPoint y: 233, endPoint x: 379, endPoint y: 147, distance: 388.8
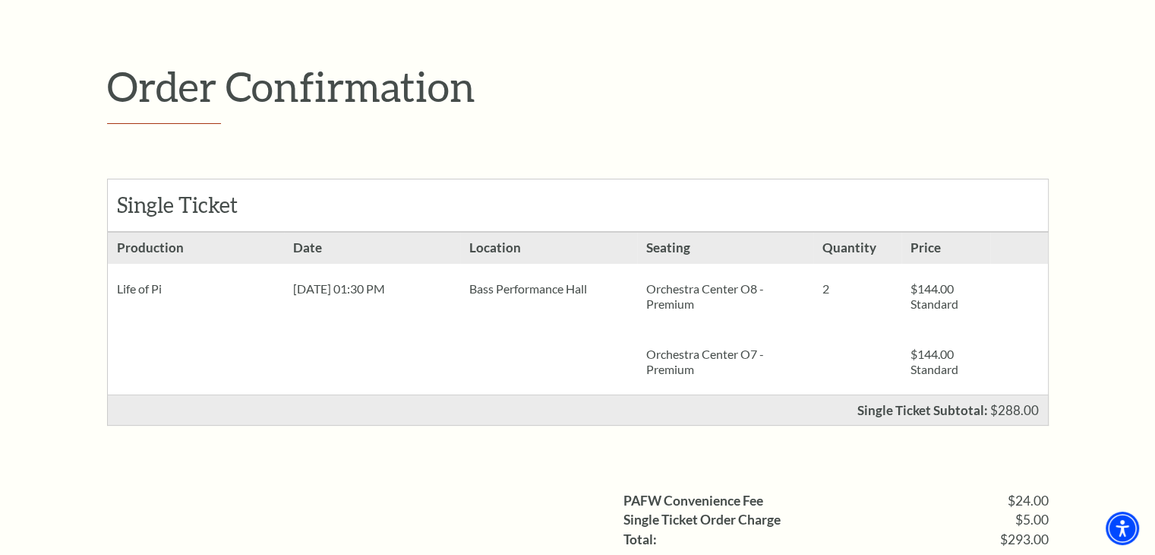
click at [1, 232] on div "Order Confirmation Single Ticket Production 2 $144.00 Standard $144.00" at bounding box center [577, 368] width 1155 height 811
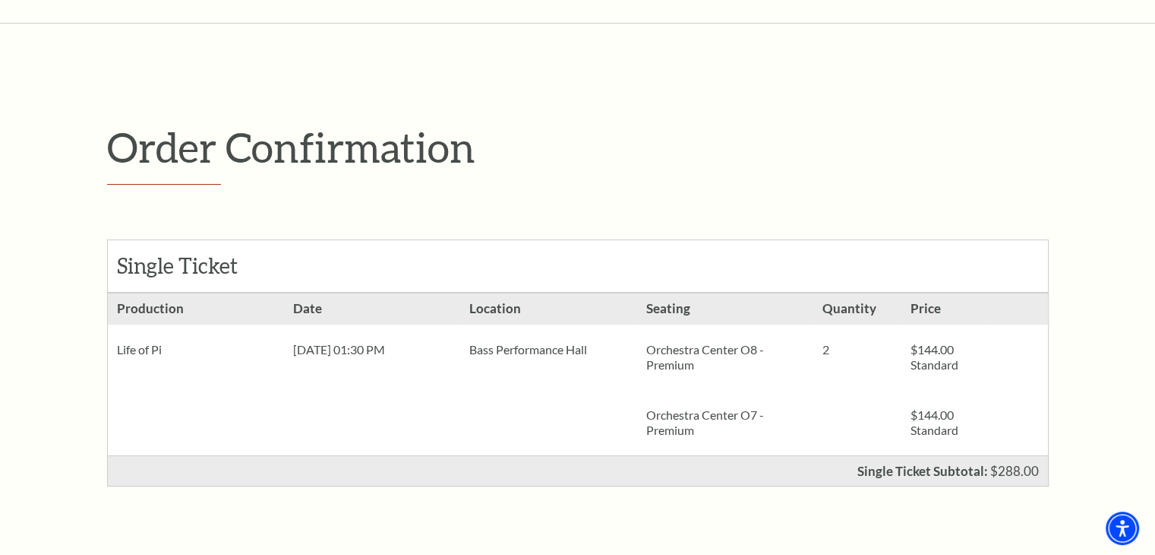
scroll to position [0, 0]
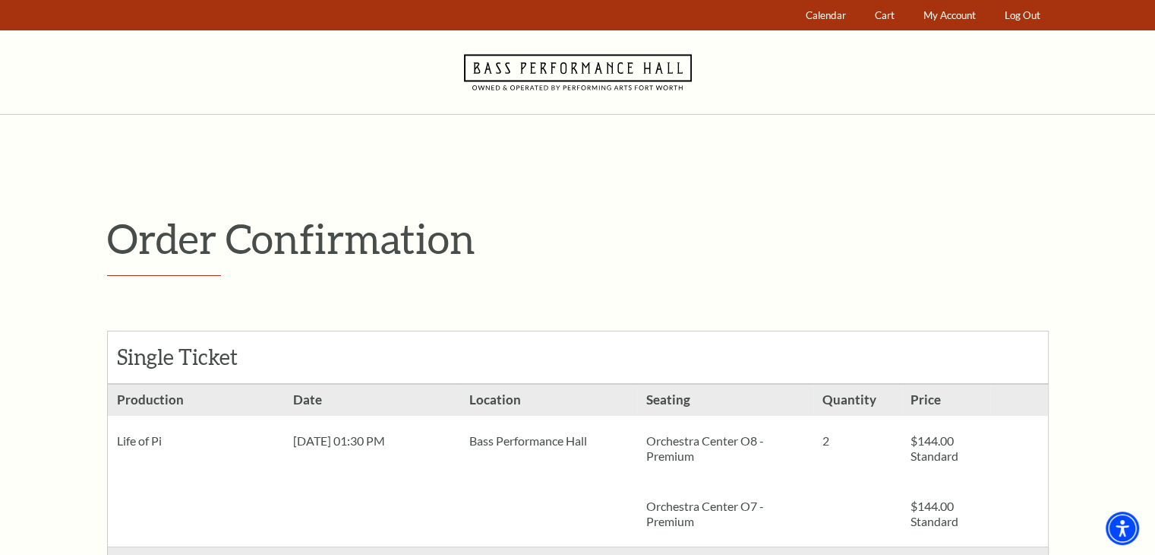
click at [607, 74] on icon "Navigate to Bass Performance Hall homepage" at bounding box center [578, 72] width 228 height 84
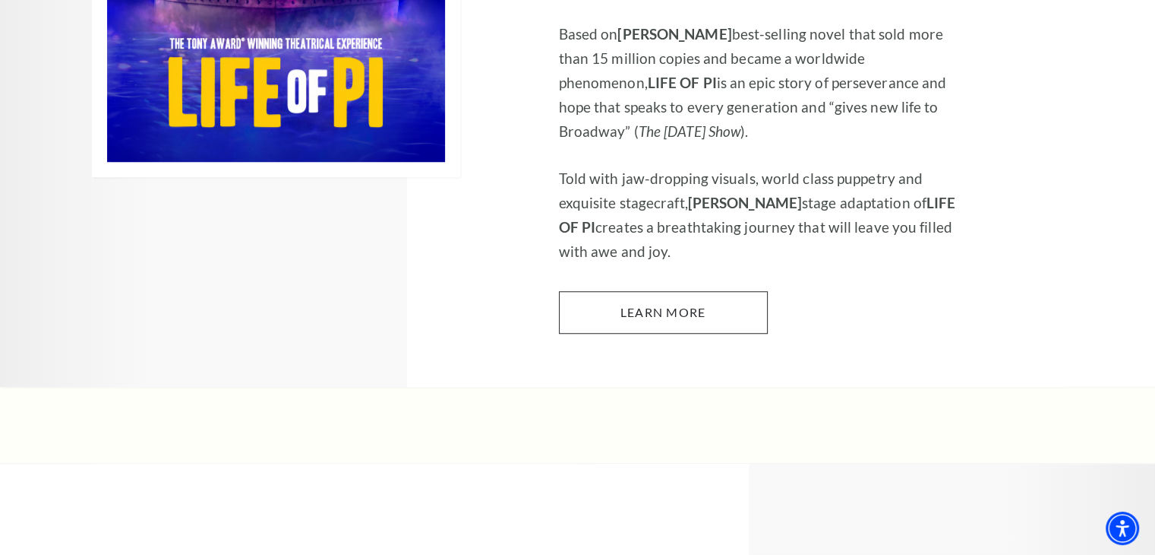
scroll to position [1215, 0]
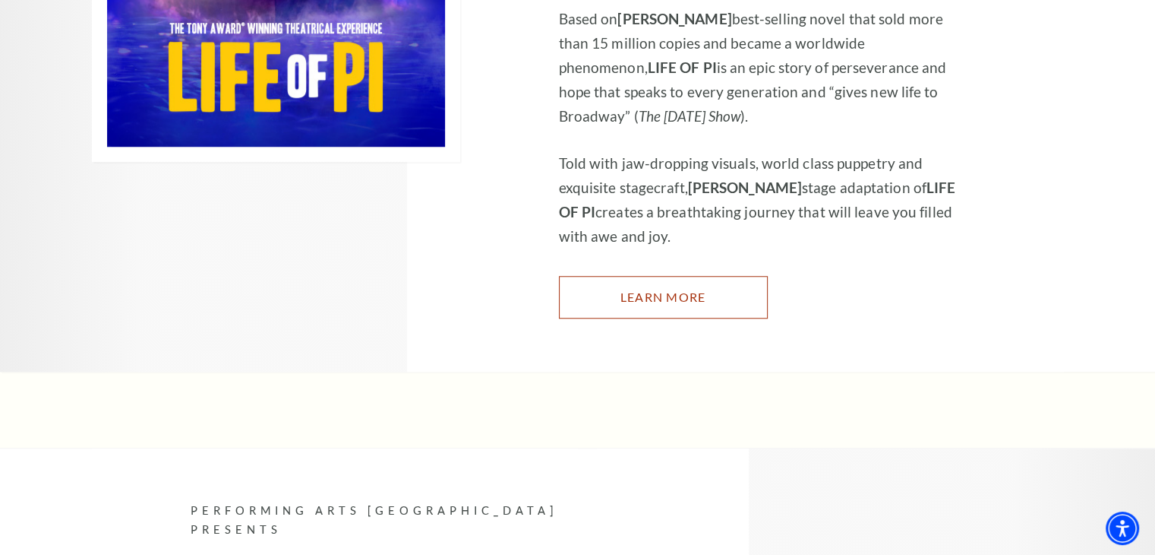
click at [630, 276] on link "Learn More" at bounding box center [663, 297] width 209 height 43
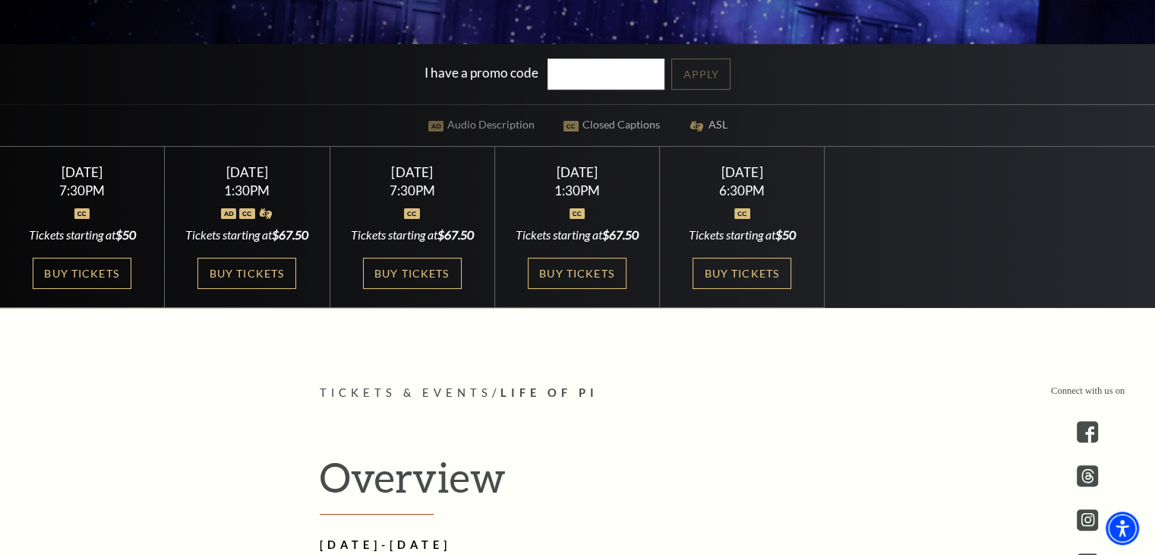
scroll to position [456, 0]
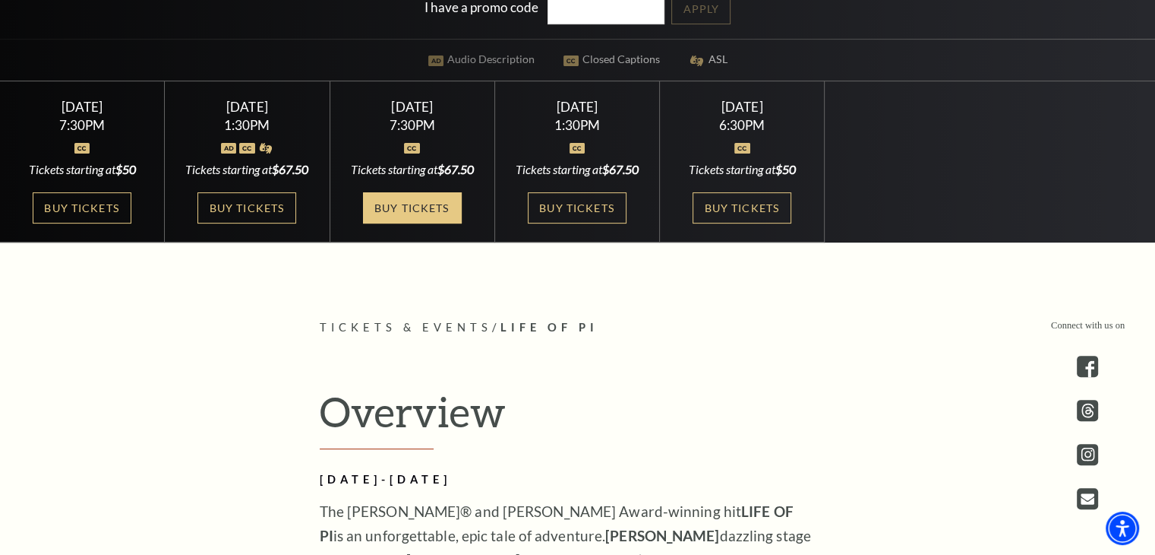
click at [416, 223] on link "Buy Tickets" at bounding box center [412, 207] width 99 height 31
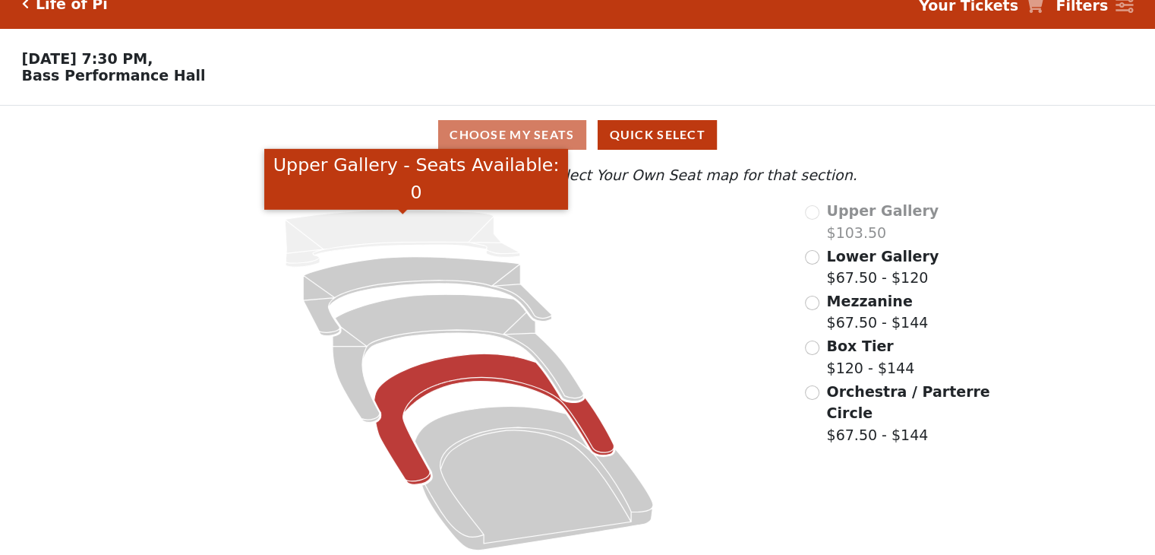
scroll to position [31, 0]
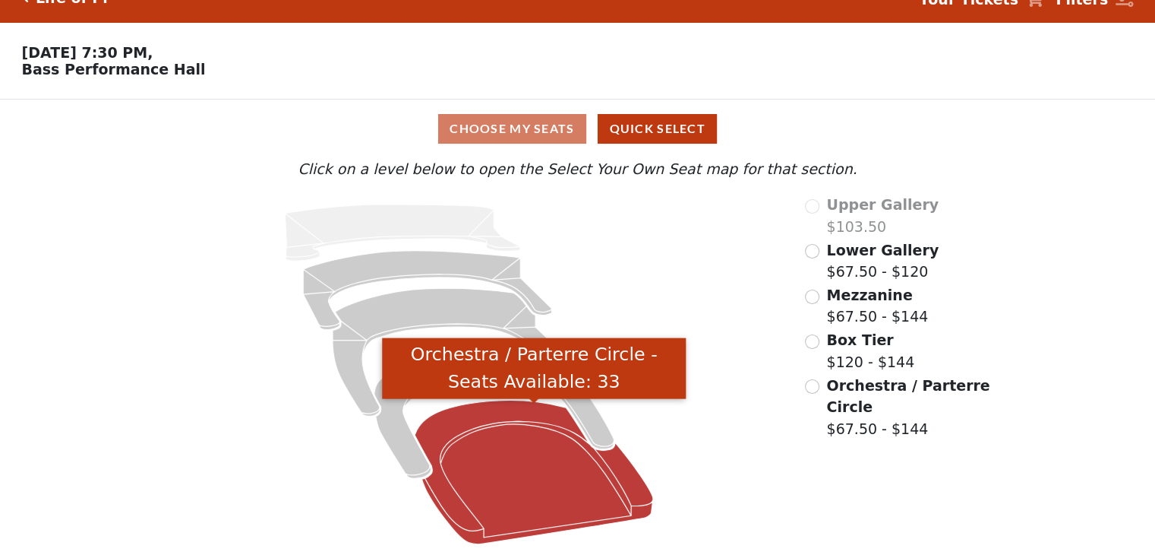
click at [497, 460] on icon "Orchestra / Parterre Circle - Seats Available: 33" at bounding box center [535, 472] width 239 height 144
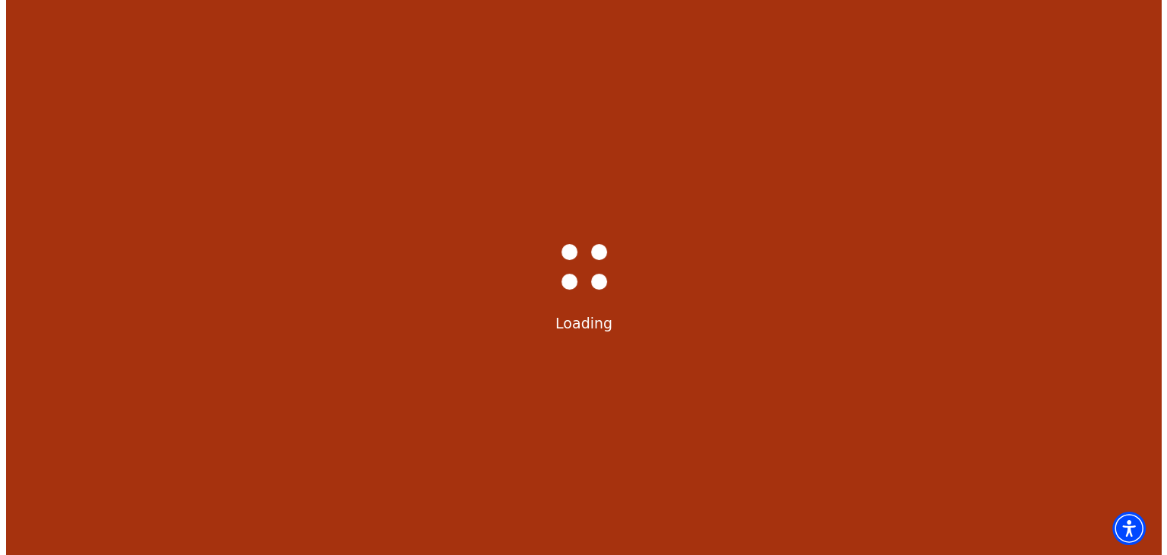
scroll to position [0, 0]
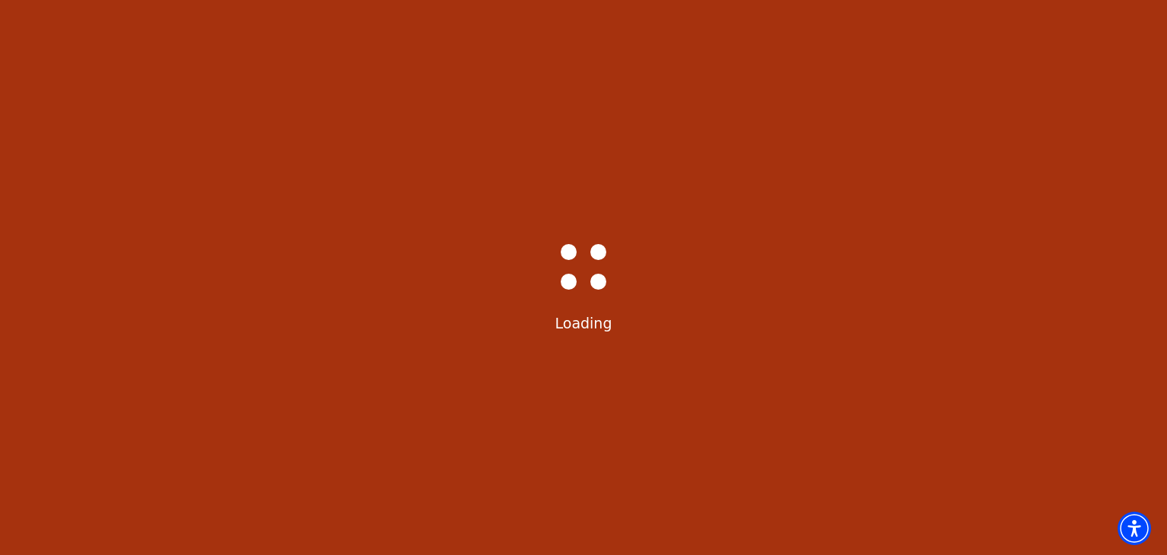
select select "6216"
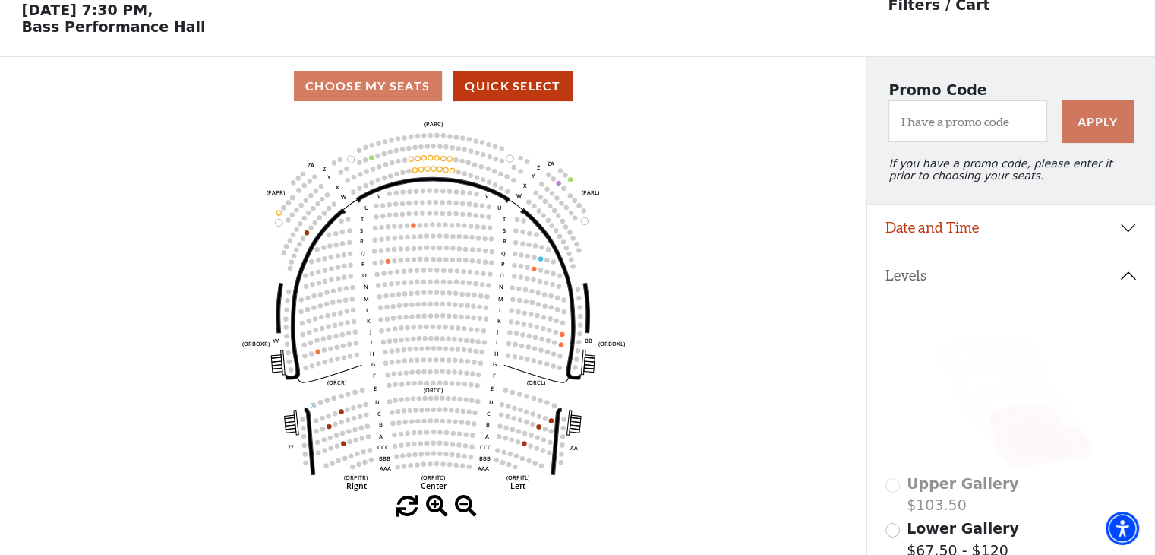
scroll to position [70, 0]
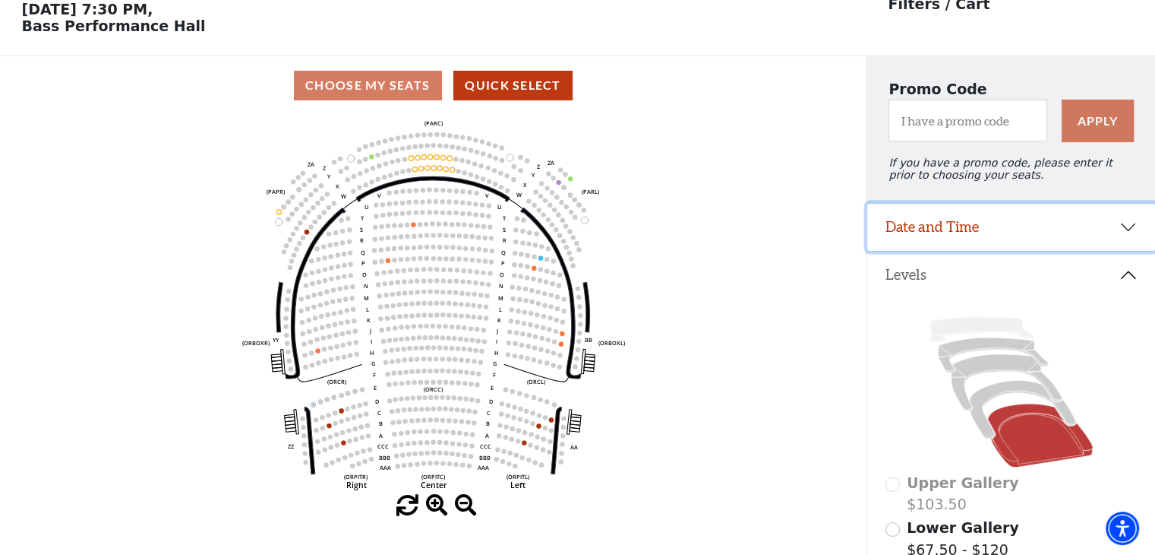
click at [1000, 235] on button "Date and Time" at bounding box center [1012, 227] width 288 height 47
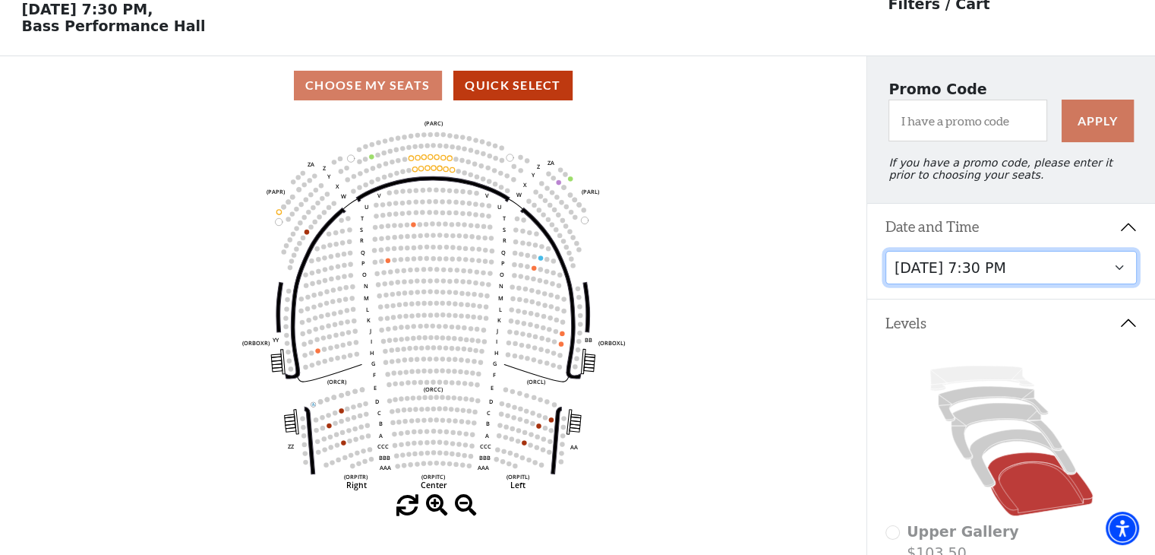
click at [1009, 279] on select "[DATE] 7:30 PM [DATE] 1:30 PM [DATE] 7:30 PM [DATE] 1:30 PM [DATE] 6:30 PM" at bounding box center [1012, 268] width 252 height 34
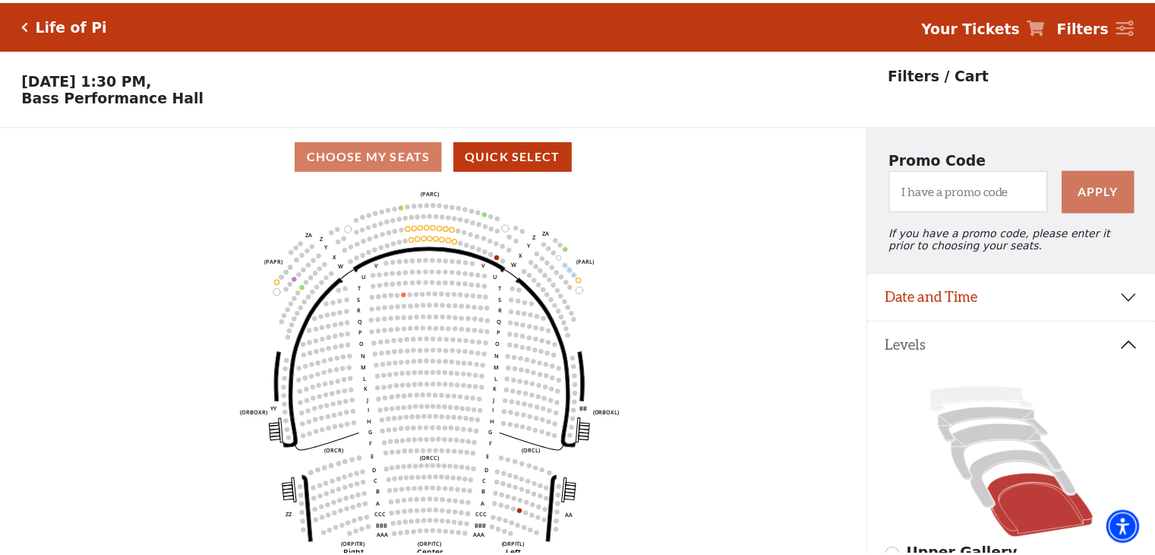
scroll to position [70, 0]
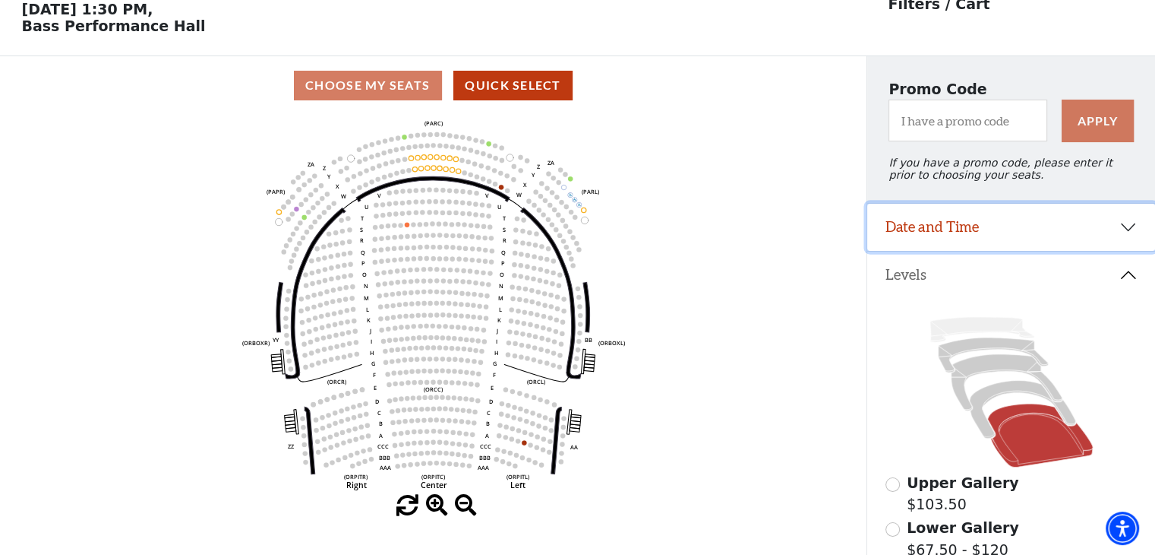
click at [954, 240] on button "Date and Time" at bounding box center [1012, 227] width 288 height 47
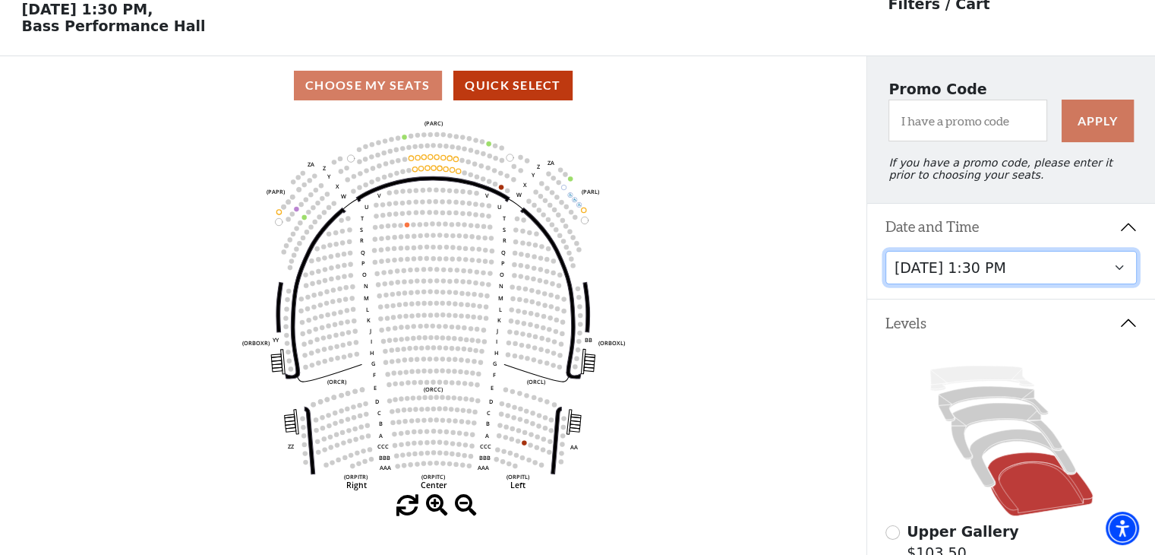
click at [994, 274] on select "Friday, September 26 at 7:30 PM Saturday, September 27 at 1:30 PM Saturday, Sep…" at bounding box center [1012, 268] width 252 height 34
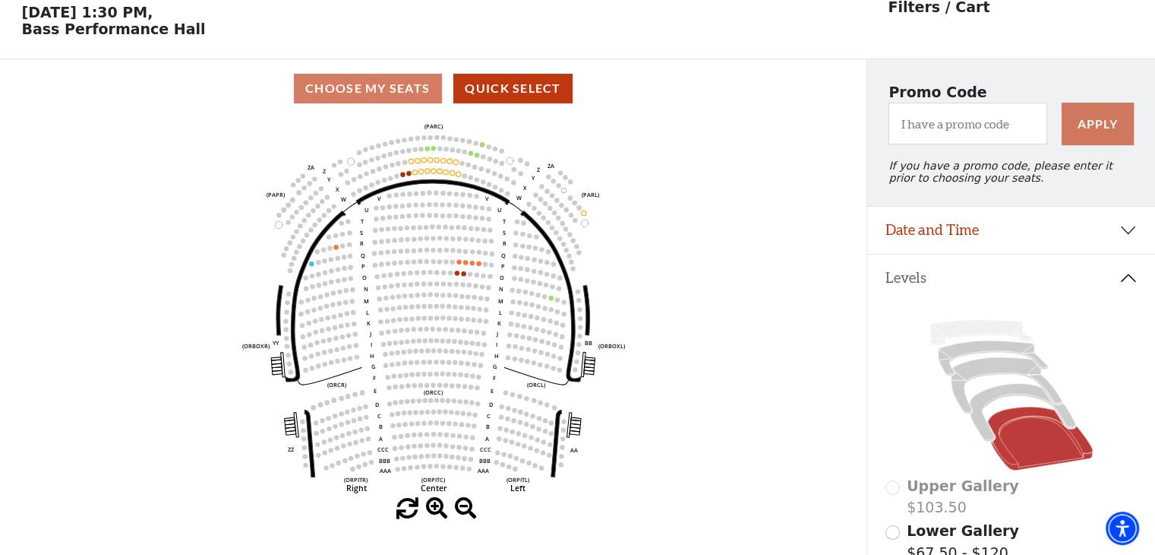
scroll to position [70, 0]
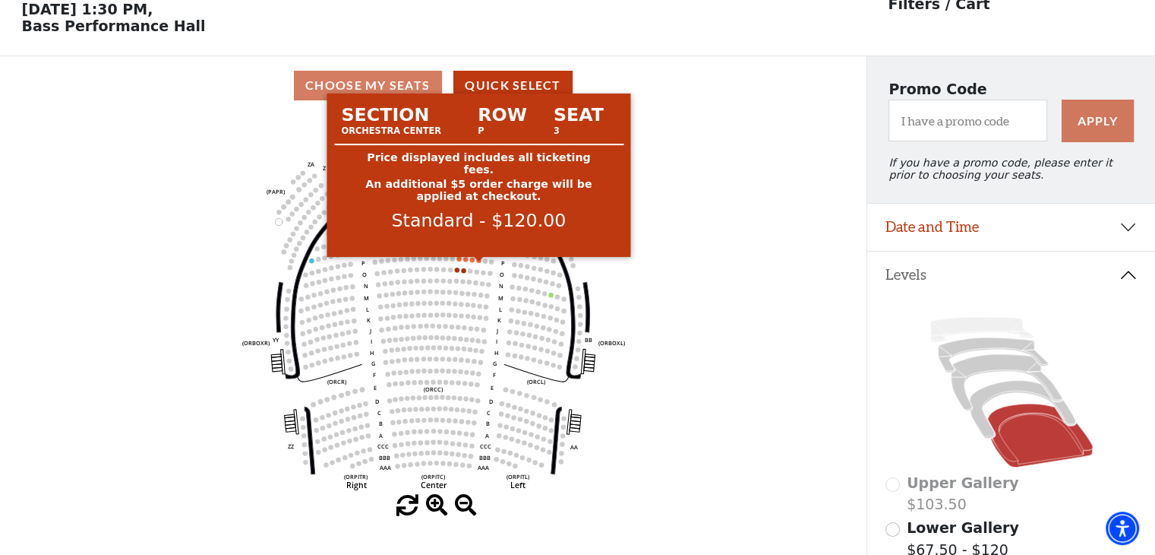
click at [479, 262] on circle at bounding box center [478, 260] width 5 height 5
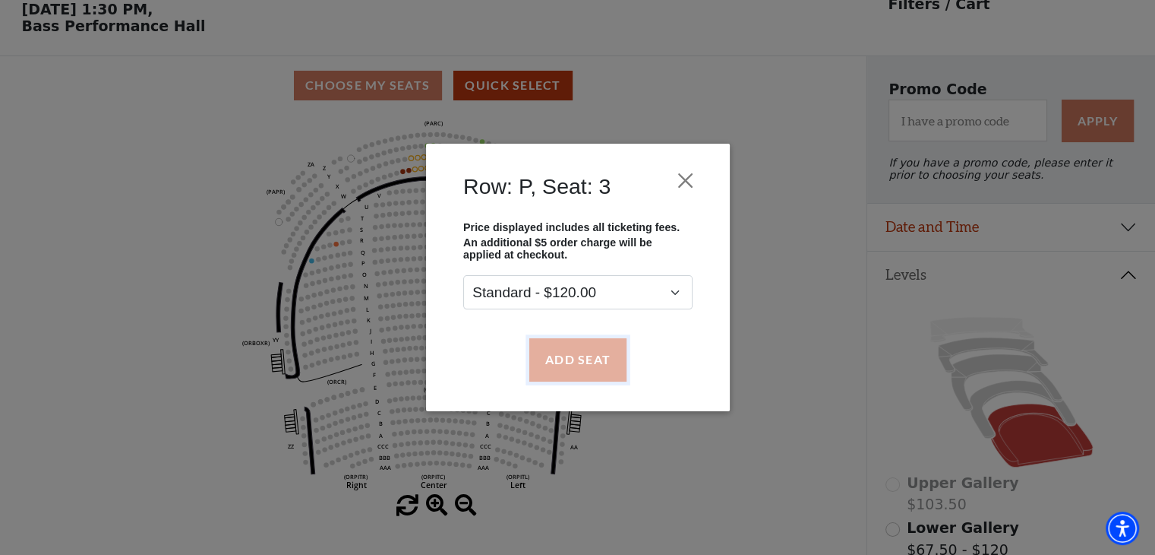
click at [572, 362] on button "Add Seat" at bounding box center [577, 359] width 97 height 43
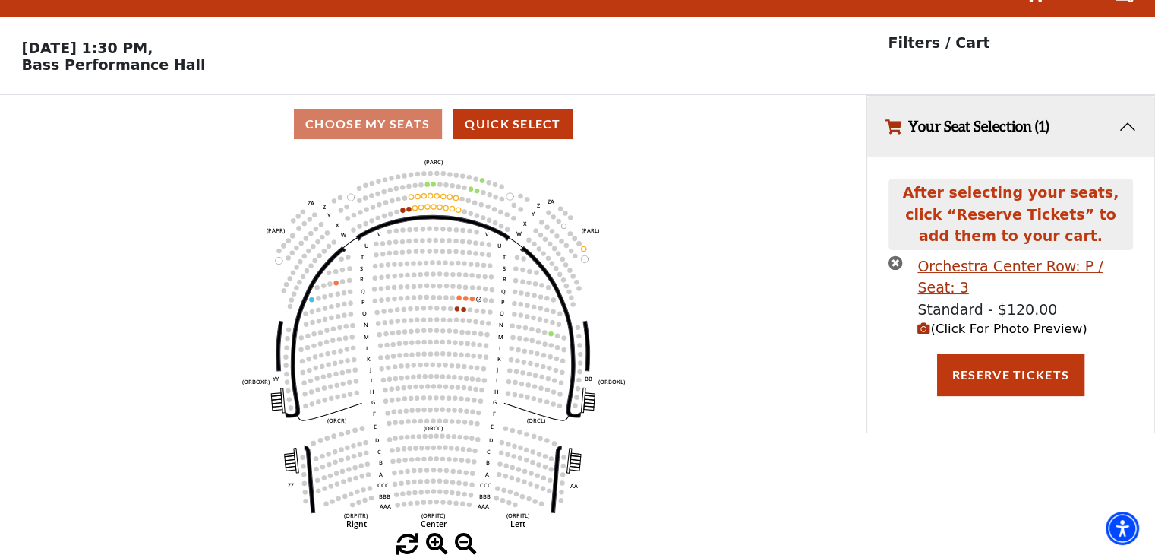
scroll to position [0, 0]
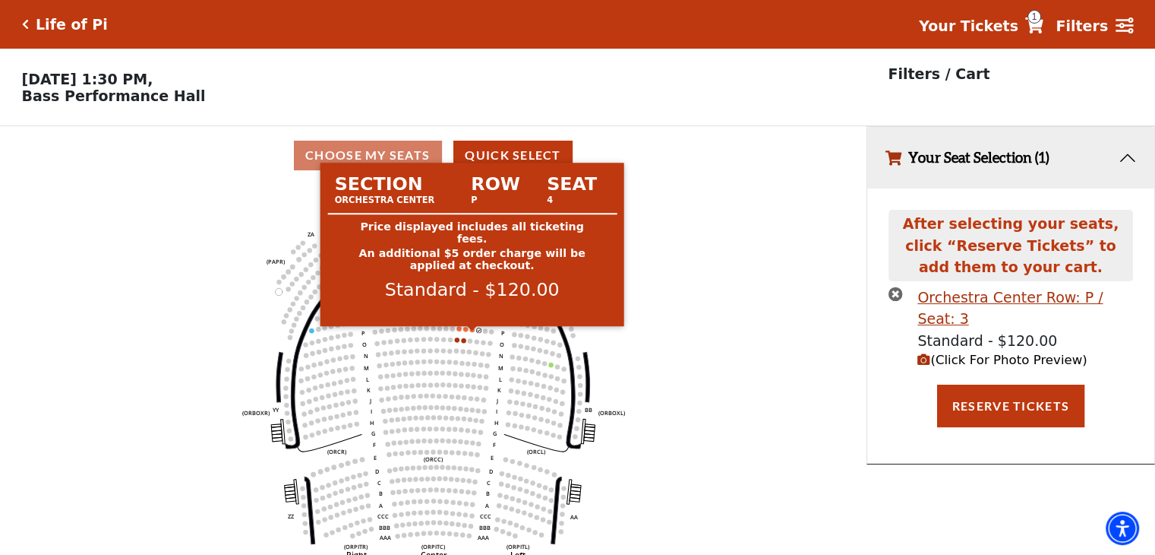
click at [472, 332] on circle at bounding box center [472, 329] width 5 height 5
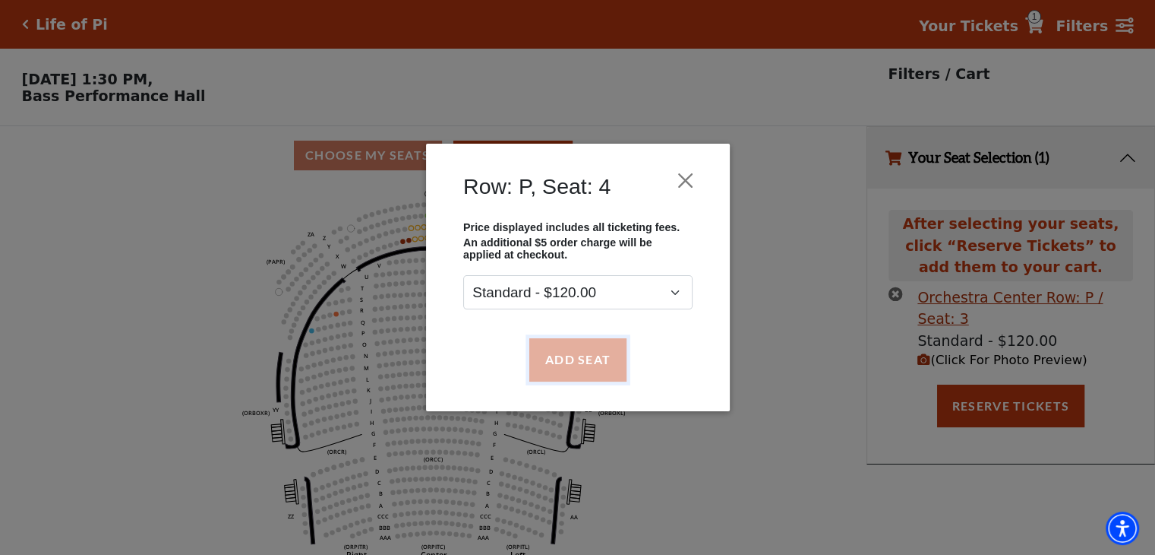
click at [571, 362] on button "Add Seat" at bounding box center [577, 359] width 97 height 43
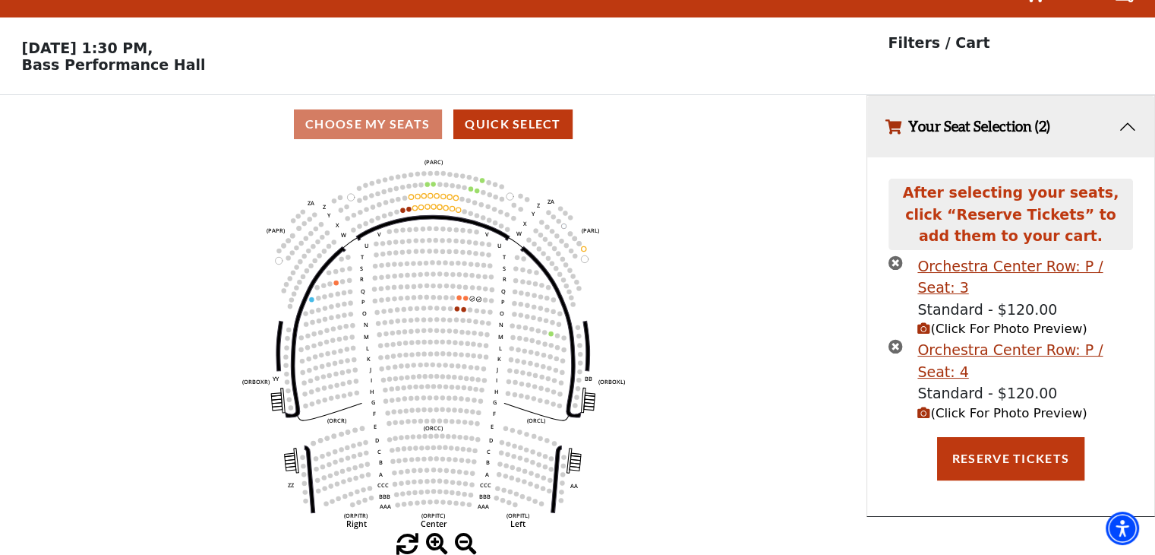
scroll to position [36, 0]
click at [1041, 437] on button "Reserve Tickets" at bounding box center [1010, 458] width 147 height 43
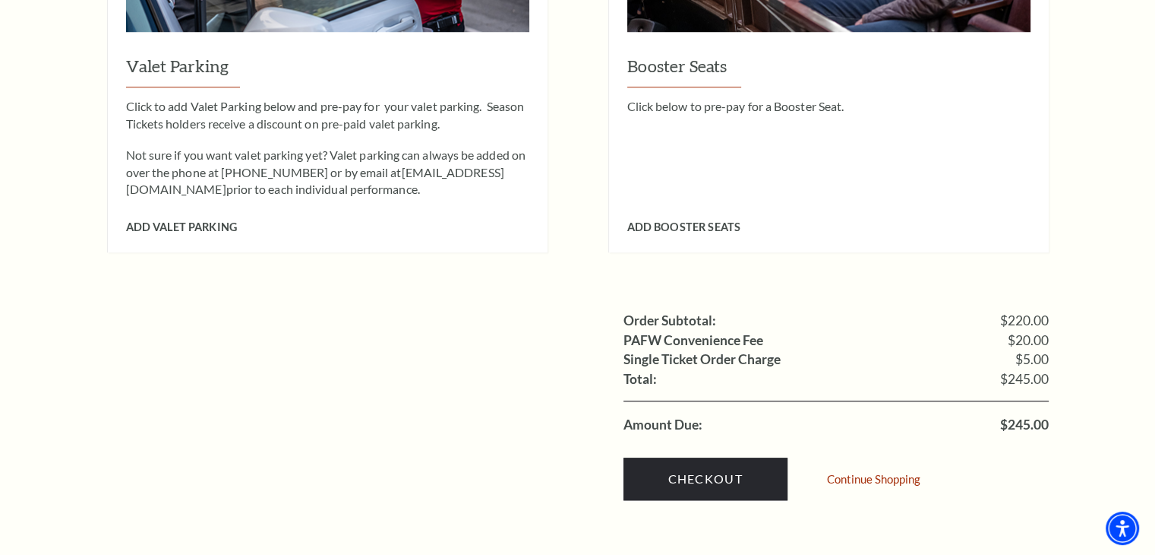
scroll to position [1443, 0]
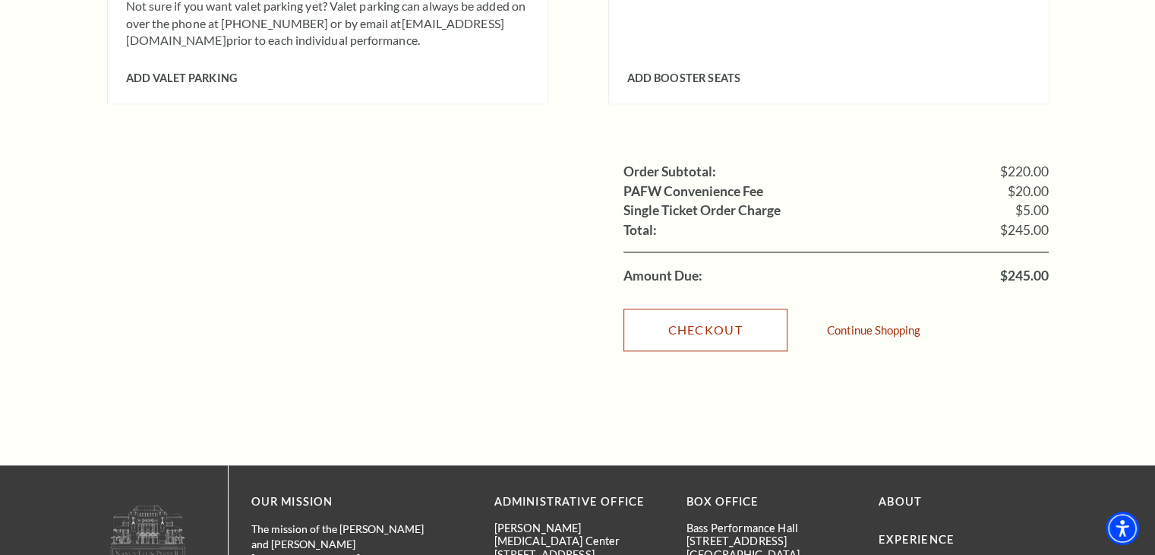
click at [702, 308] on link "Checkout" at bounding box center [706, 329] width 164 height 43
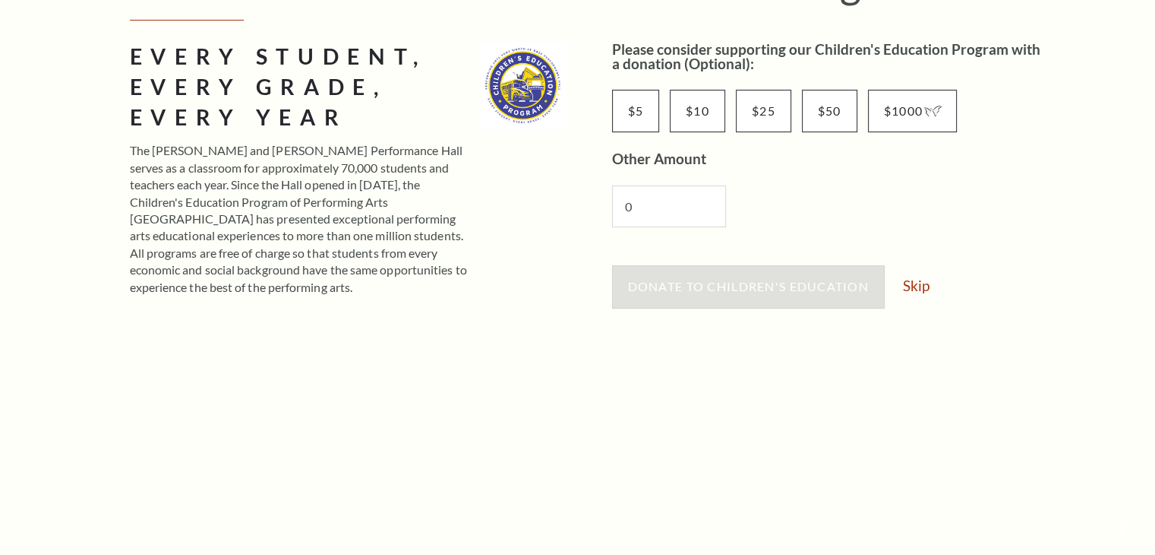
scroll to position [304, 0]
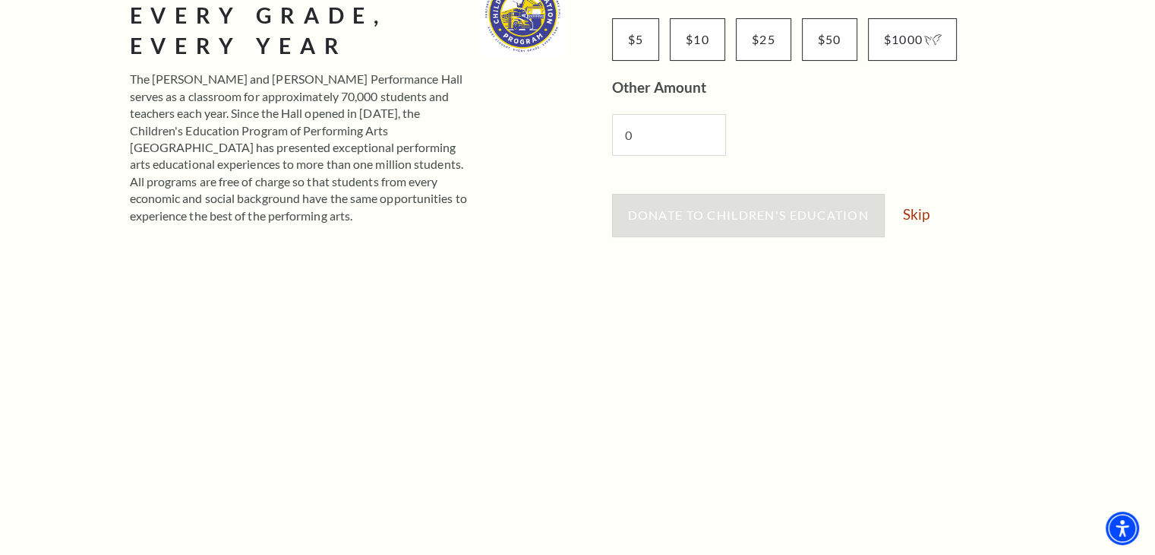
click at [941, 212] on div "Donate to Children's Education Skip" at bounding box center [830, 223] width 437 height 58
click at [910, 213] on link "Skip" at bounding box center [916, 214] width 27 height 14
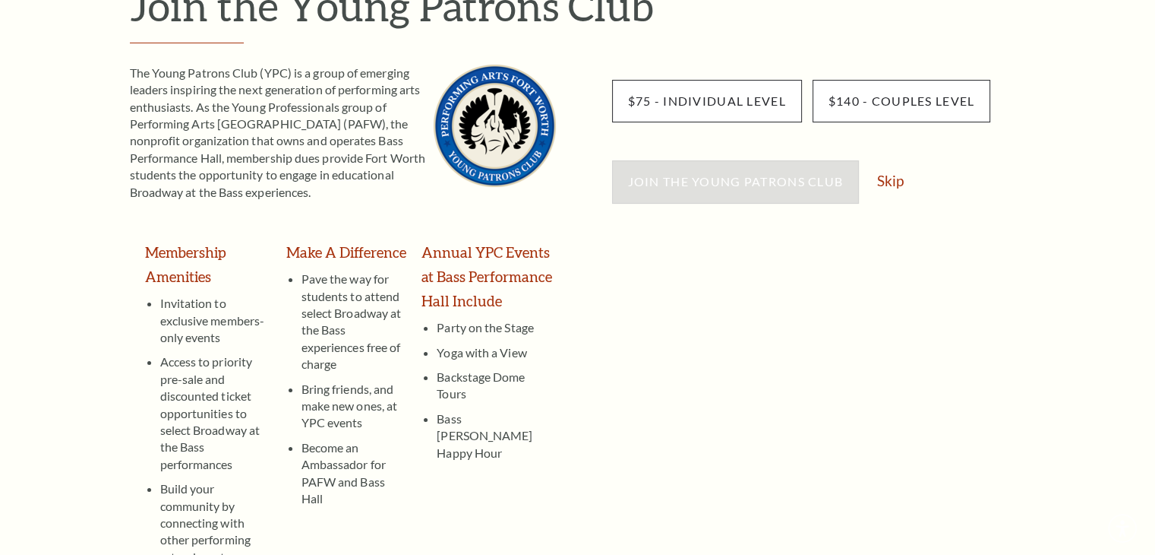
scroll to position [228, 0]
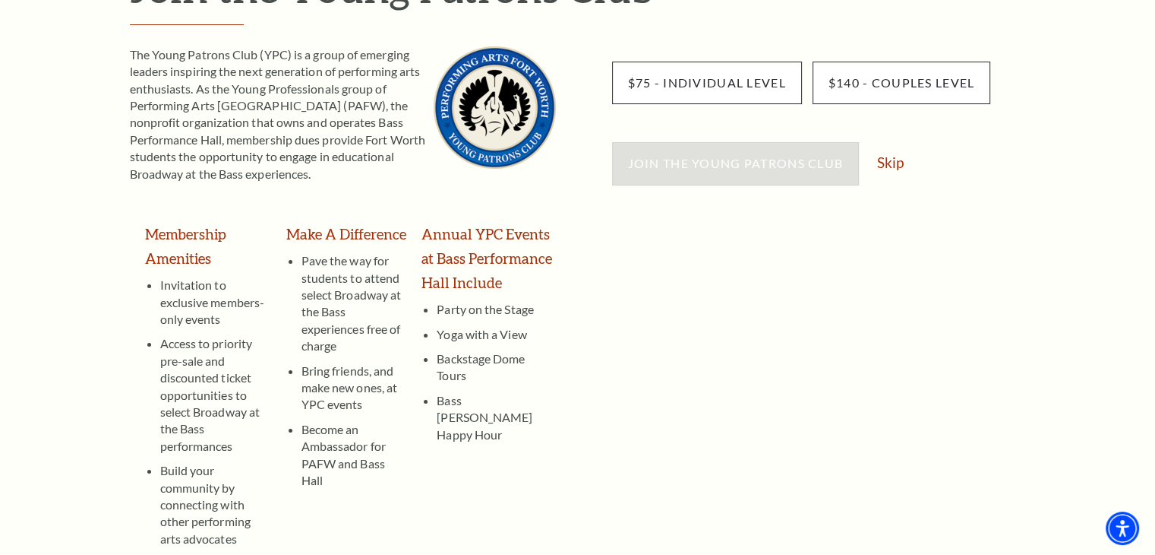
click at [890, 173] on div "Join the Young Patrons Club Skip" at bounding box center [830, 171] width 437 height 58
click at [892, 166] on link "Skip" at bounding box center [890, 162] width 27 height 14
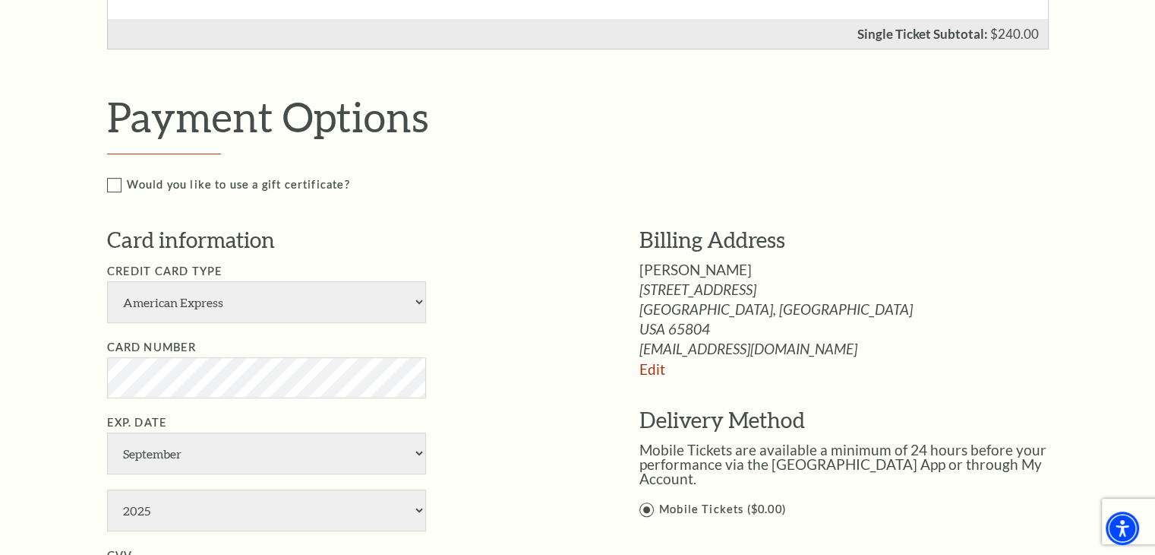
scroll to position [760, 0]
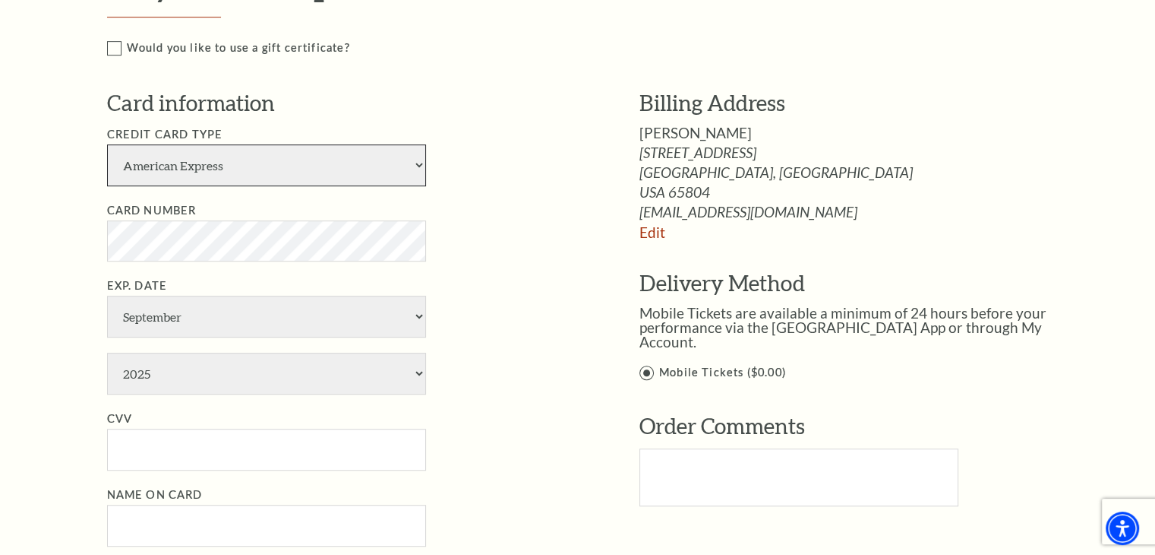
click at [267, 154] on select "American Express Visa Master Card Discover" at bounding box center [266, 165] width 319 height 42
select select "24"
click at [107, 144] on select "American Express Visa Master Card Discover" at bounding box center [266, 165] width 319 height 42
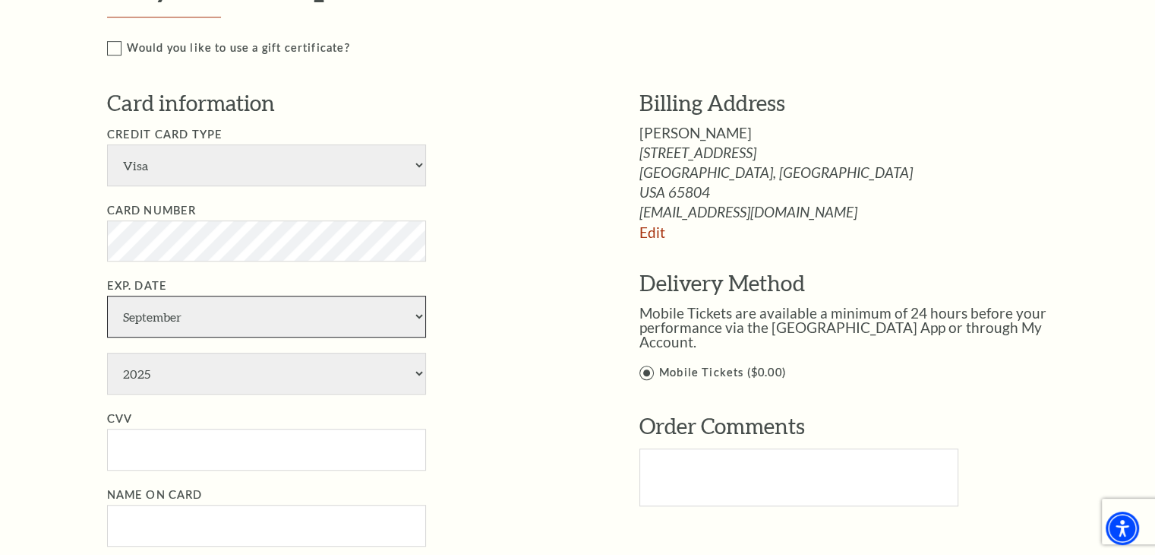
click at [168, 308] on select "January February March April May June July August September October November De…" at bounding box center [266, 316] width 319 height 42
select select "4"
click at [107, 295] on select "January February March April May June July August September October November De…" at bounding box center [266, 316] width 319 height 42
drag, startPoint x: 190, startPoint y: 378, endPoint x: 201, endPoint y: 381, distance: 11.1
click at [190, 378] on select "2025 2026 2027 2028 2029 2030 2031 2032 2033 2034" at bounding box center [266, 373] width 319 height 42
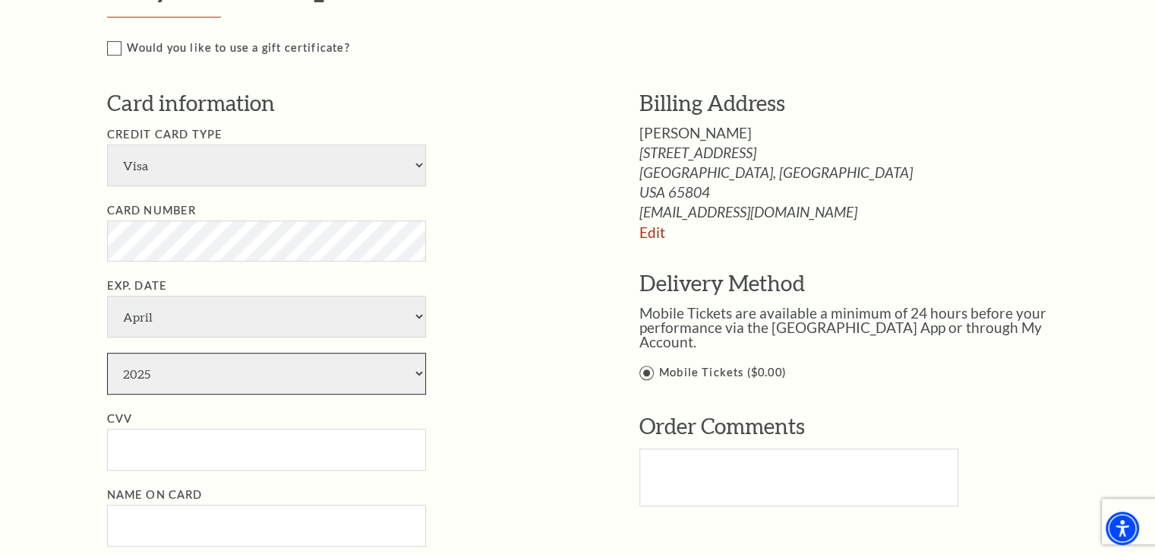
select select "2028"
click at [107, 352] on select "2025 2026 2027 2028 2029 2030 2031 2032 2033 2034" at bounding box center [266, 373] width 319 height 42
click at [130, 450] on input "CVV" at bounding box center [266, 449] width 319 height 42
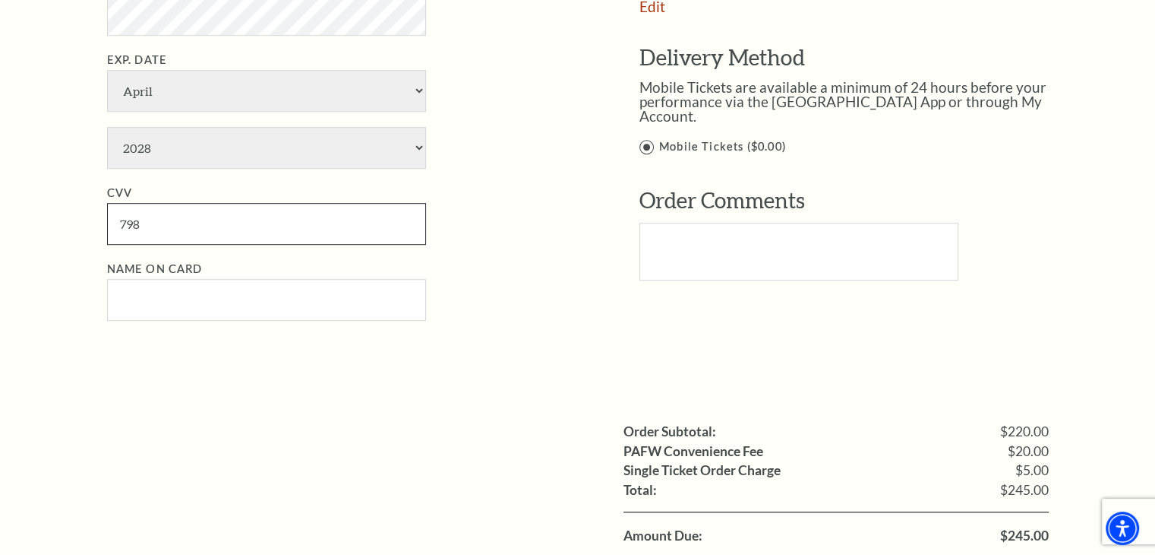
scroll to position [988, 0]
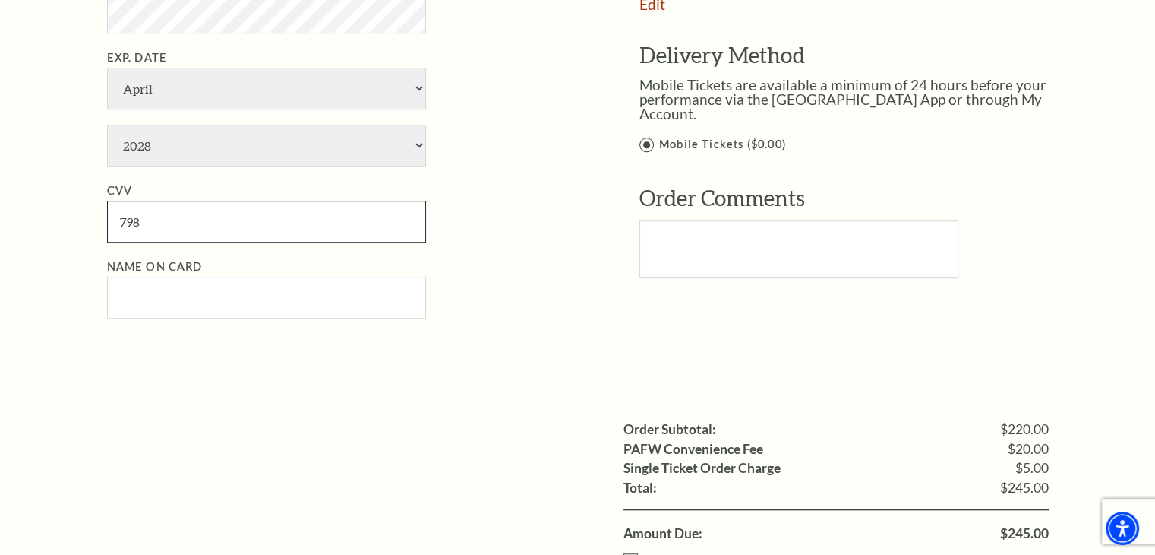
type input "798"
drag, startPoint x: 0, startPoint y: 365, endPoint x: 137, endPoint y: 284, distance: 159.7
drag, startPoint x: 175, startPoint y: 280, endPoint x: 188, endPoint y: 292, distance: 18.3
click at [175, 280] on input "Name on Card" at bounding box center [266, 298] width 319 height 42
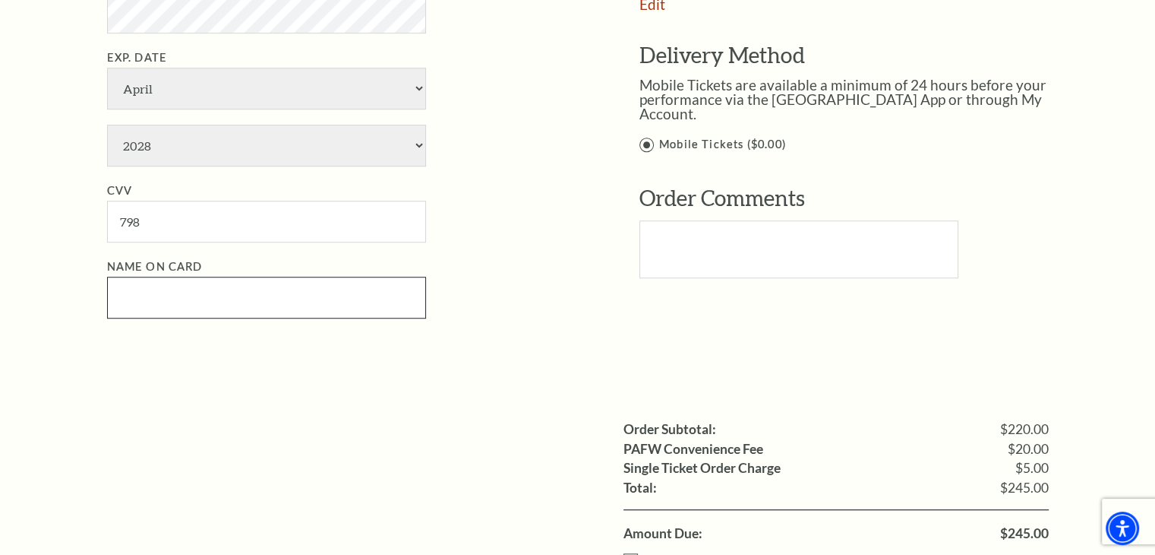
paste input "Shawna Mahmood"
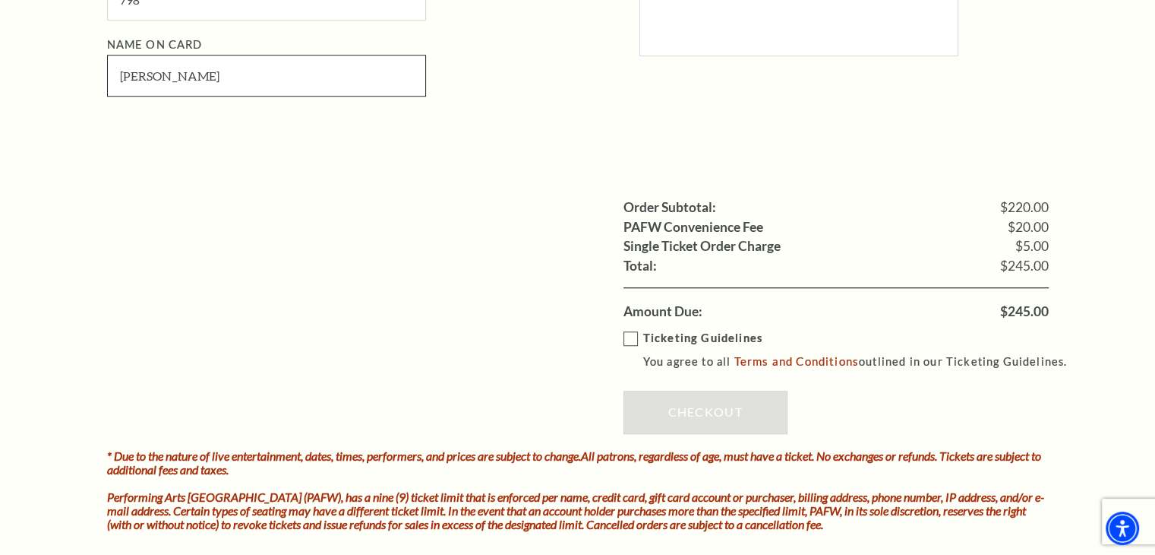
scroll to position [1215, 0]
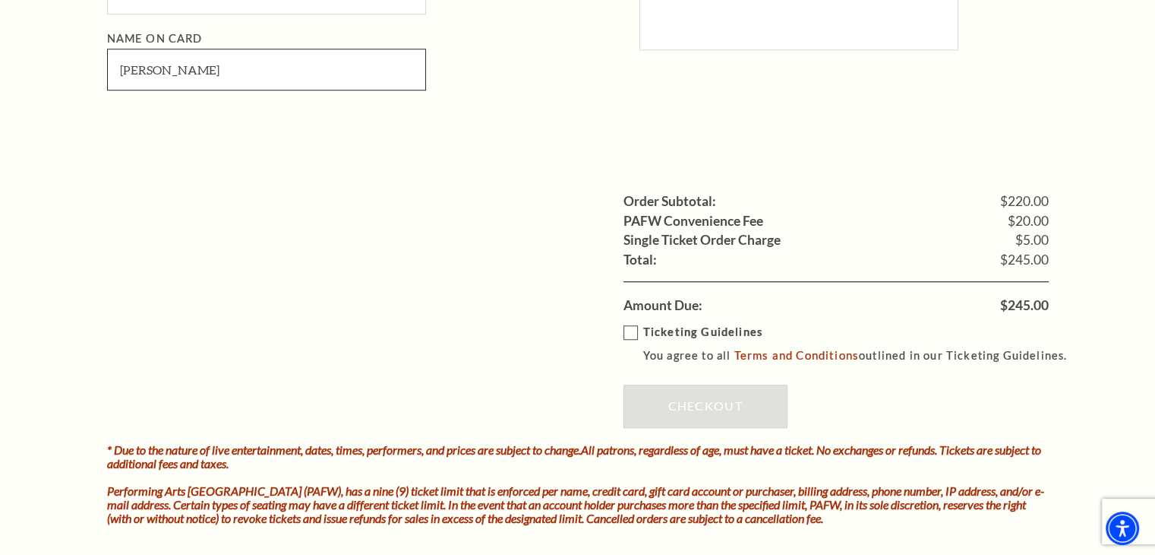
type input "Shawna Mahmood"
click at [636, 333] on label "Ticketing Guidelines You agree to all Terms and Conditions outlined in our Tick…" at bounding box center [853, 344] width 458 height 42
click at [0, 0] on input "Ticketing Guidelines You agree to all Terms and Conditions outlined in our Tick…" at bounding box center [0, 0] width 0 height 0
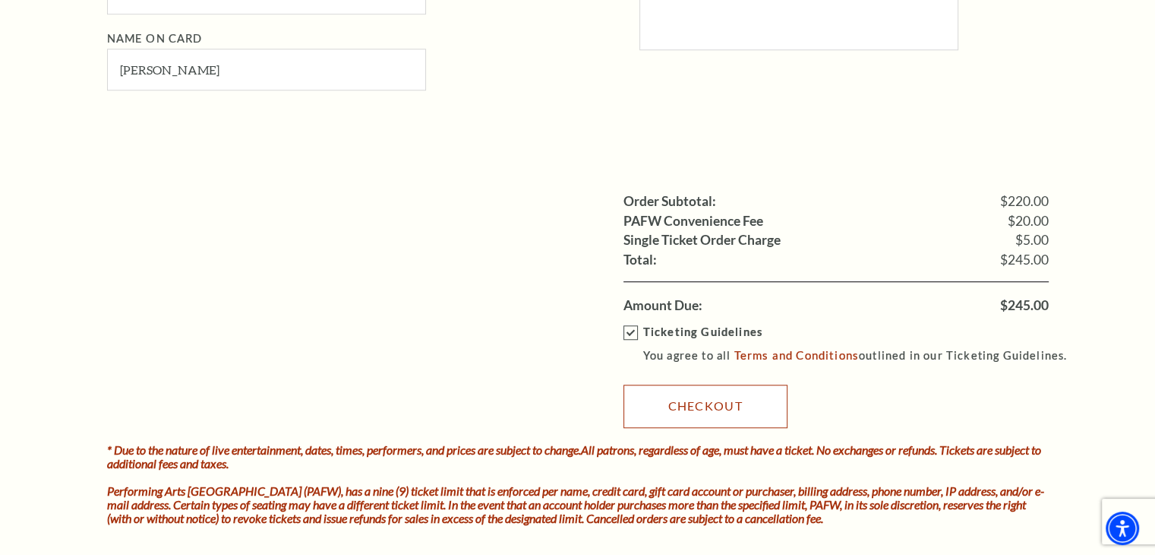
drag, startPoint x: 678, startPoint y: 399, endPoint x: 657, endPoint y: 394, distance: 21.0
click at [678, 399] on link "Checkout" at bounding box center [706, 405] width 164 height 43
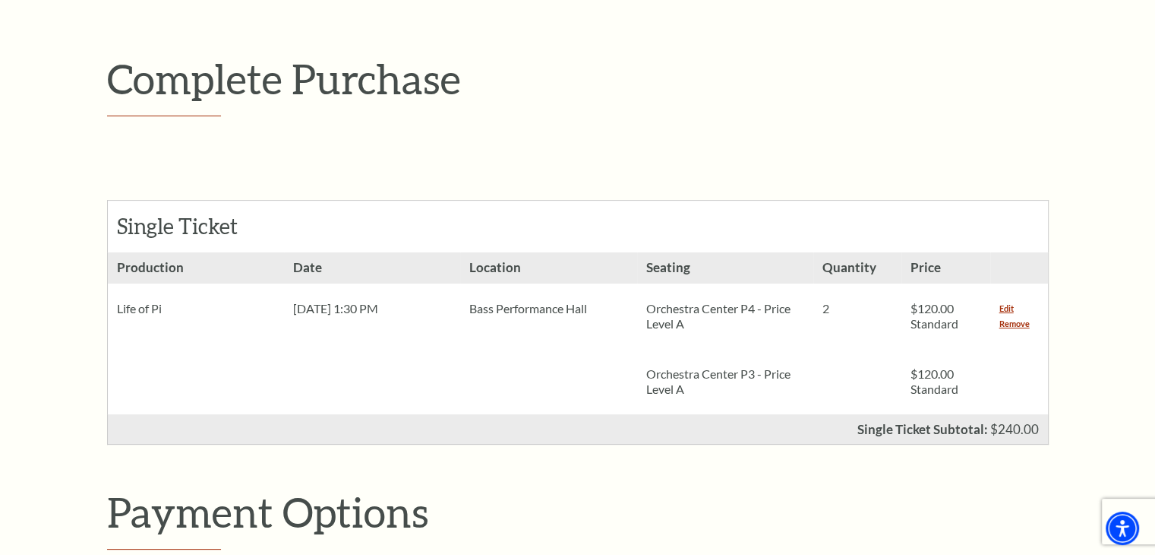
scroll to position [0, 0]
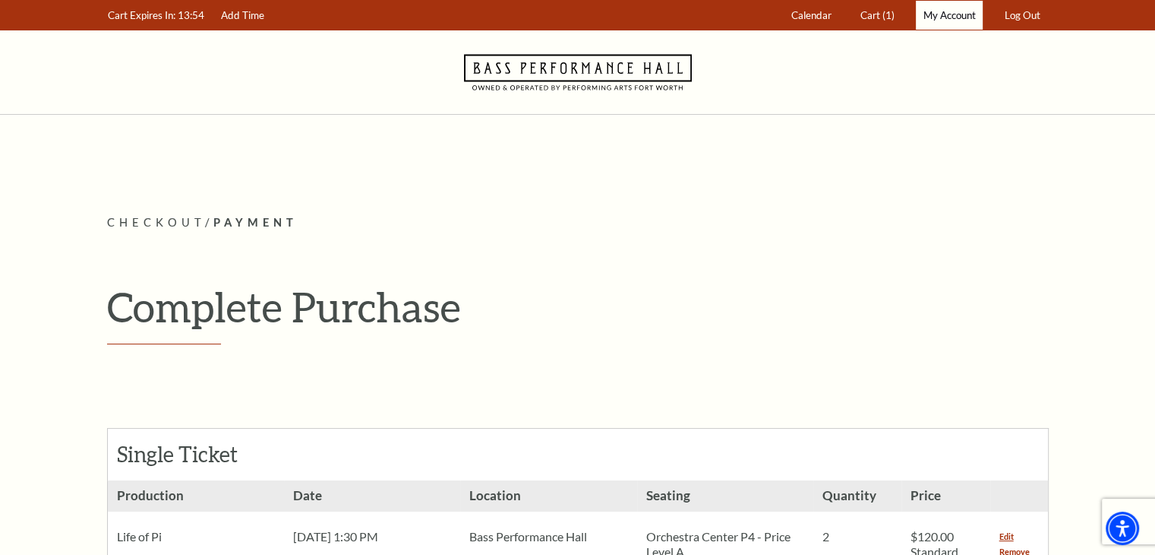
click at [939, 22] on link "My Account" at bounding box center [949, 16] width 67 height 30
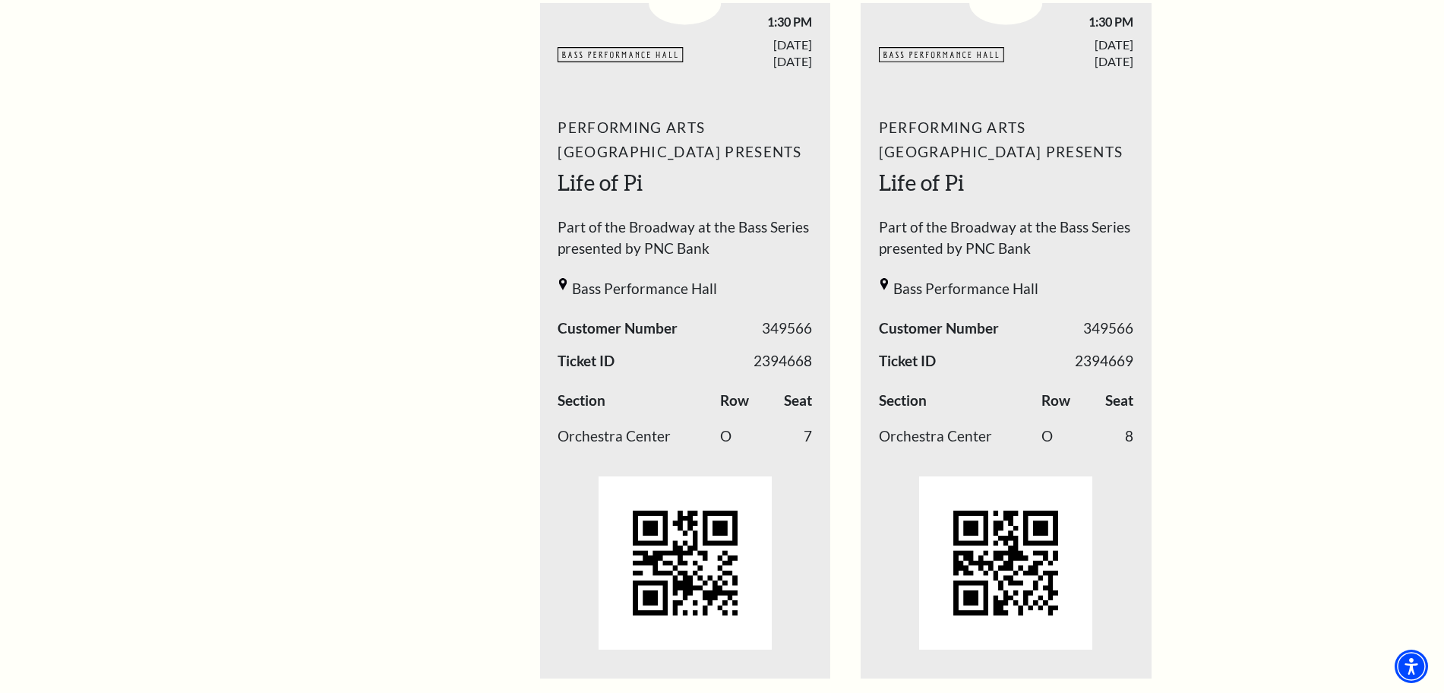
scroll to position [614, 0]
